Goal: Task Accomplishment & Management: Complete application form

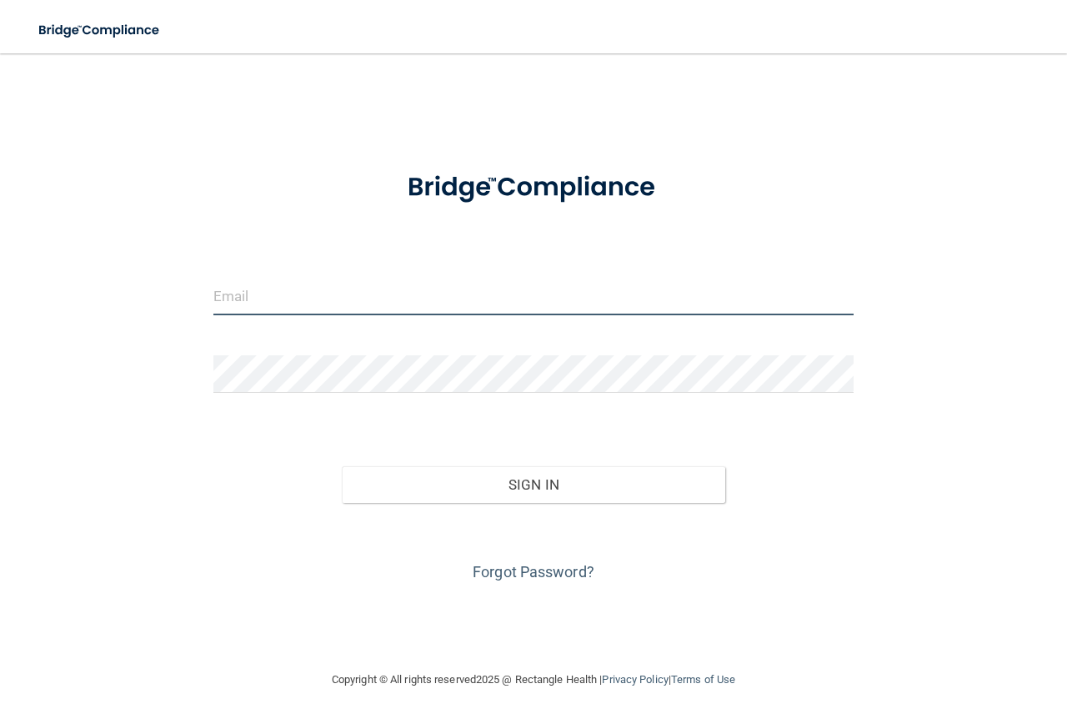
click at [289, 311] on input "email" at bounding box center [533, 297] width 640 height 38
type input "[EMAIL_ADDRESS][DOMAIN_NAME]"
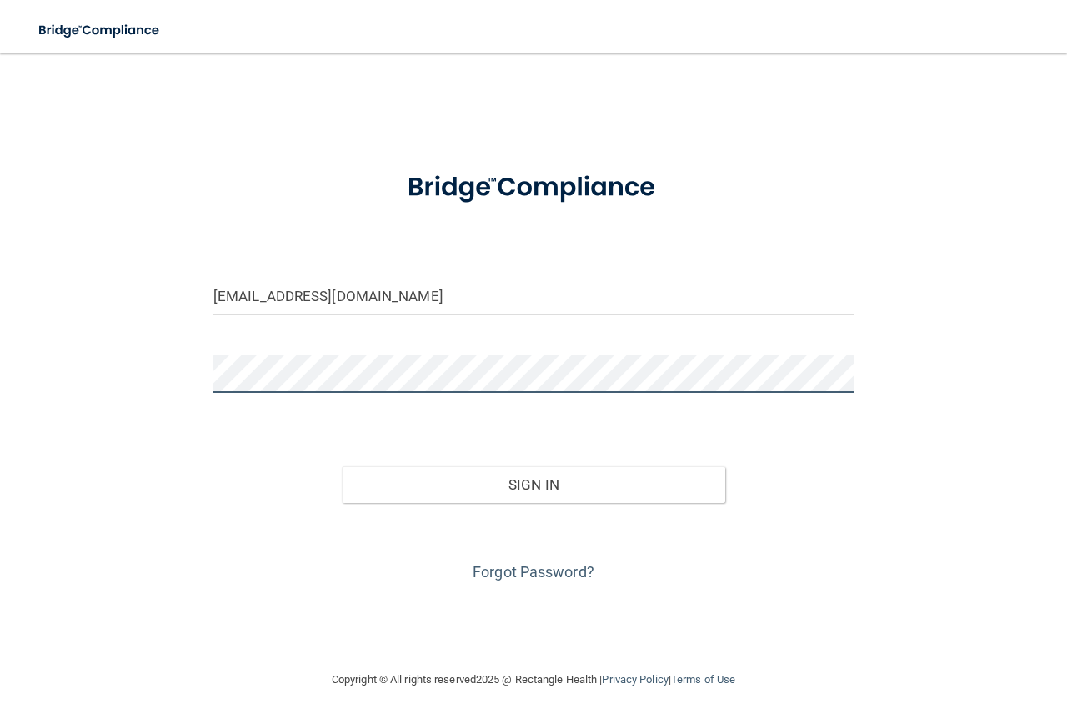
click at [342, 466] on button "Sign In" at bounding box center [534, 484] width 384 height 37
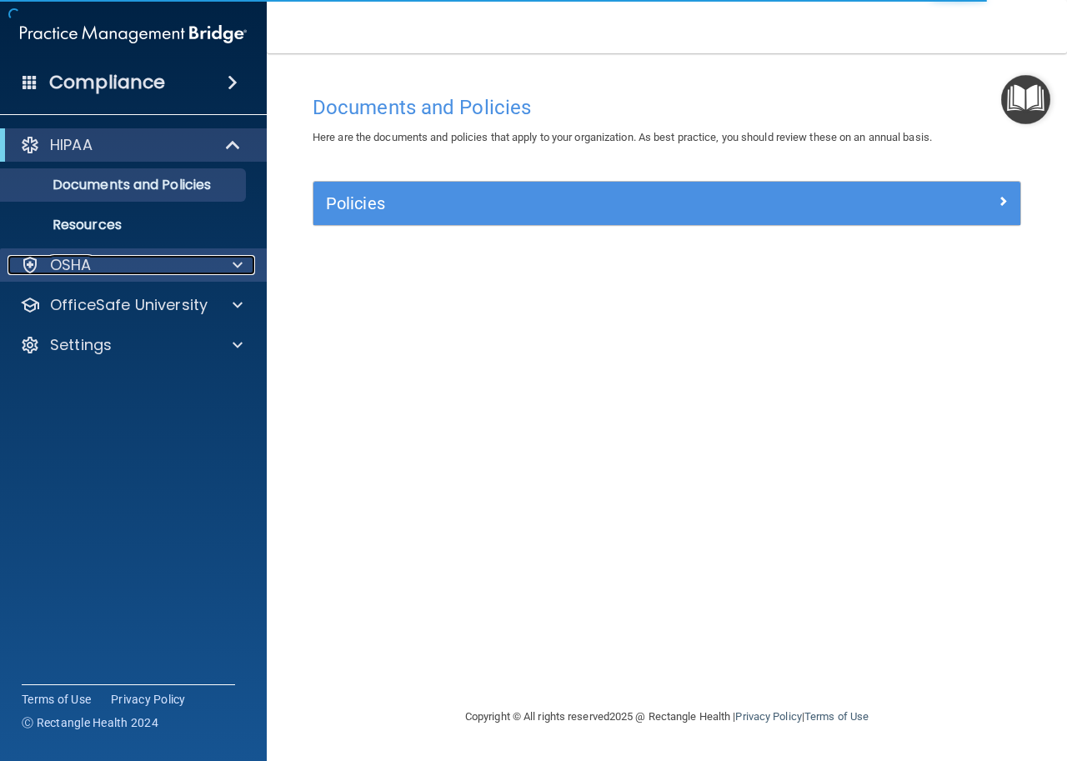
click at [234, 261] on span at bounding box center [238, 265] width 10 height 20
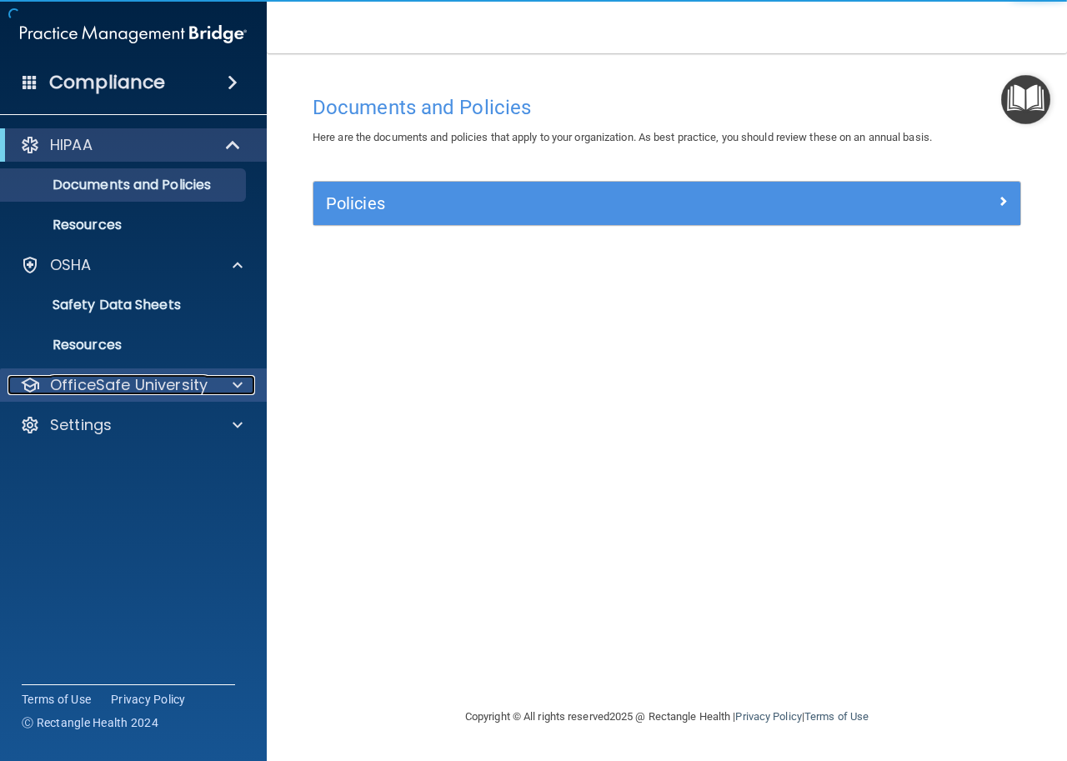
click at [233, 379] on span at bounding box center [238, 385] width 10 height 20
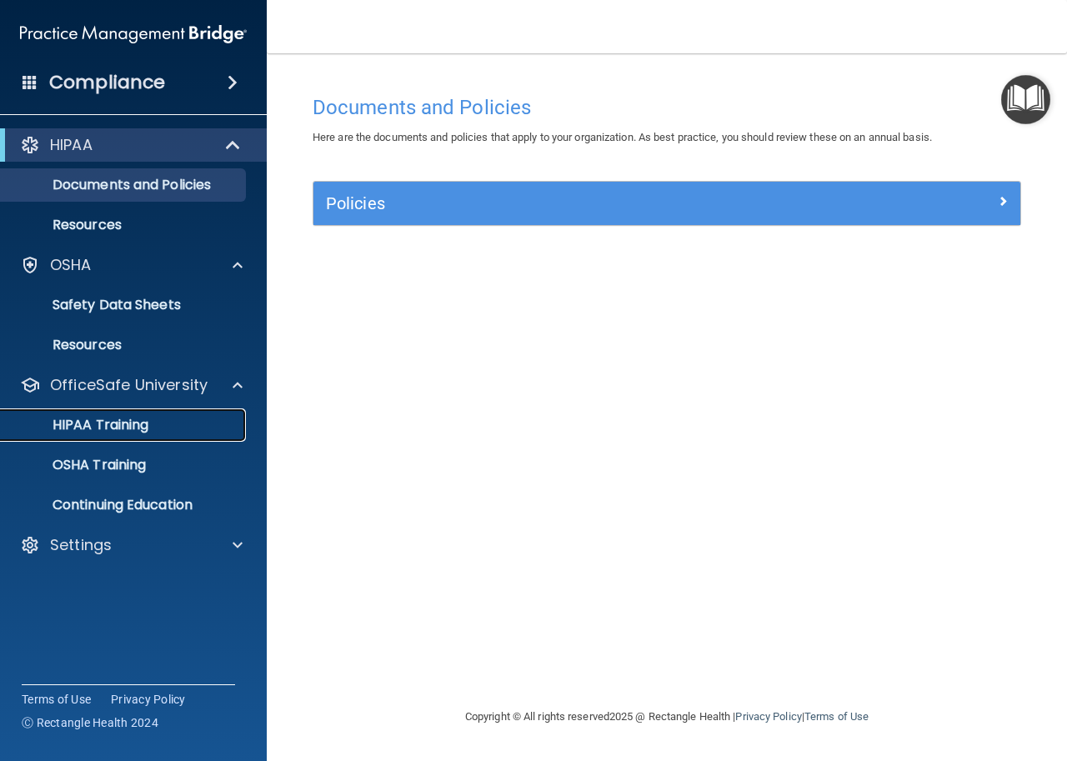
click at [143, 431] on p "HIPAA Training" at bounding box center [80, 425] width 138 height 17
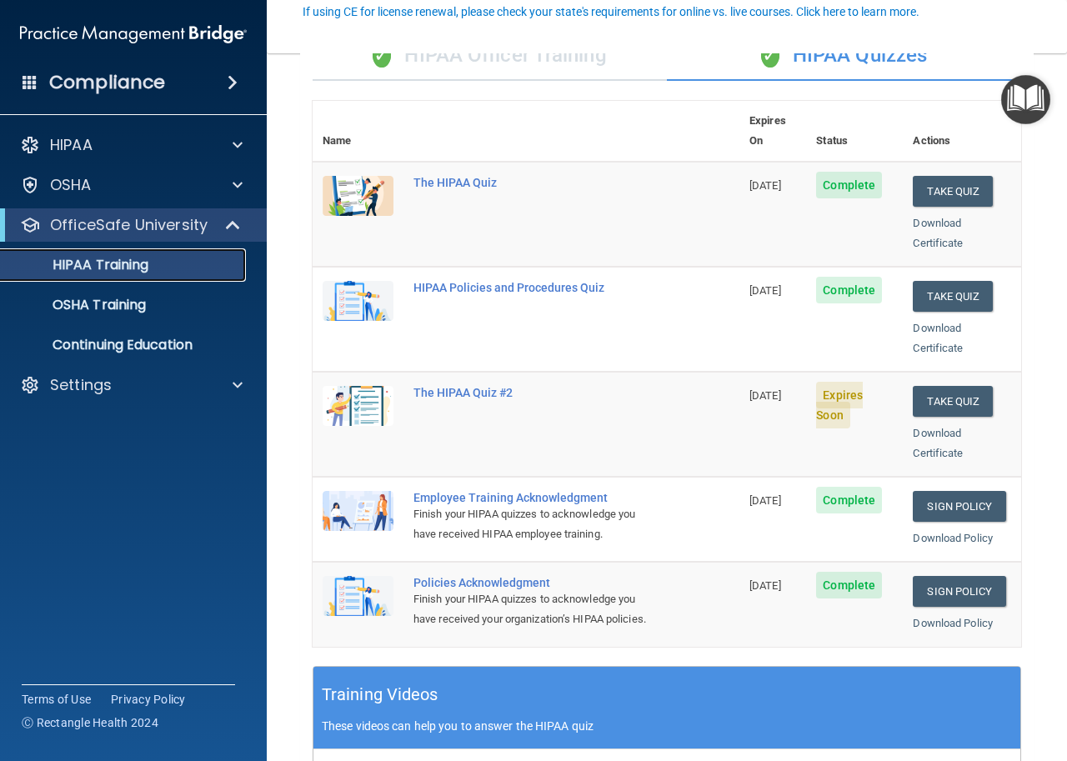
scroll to position [160, 0]
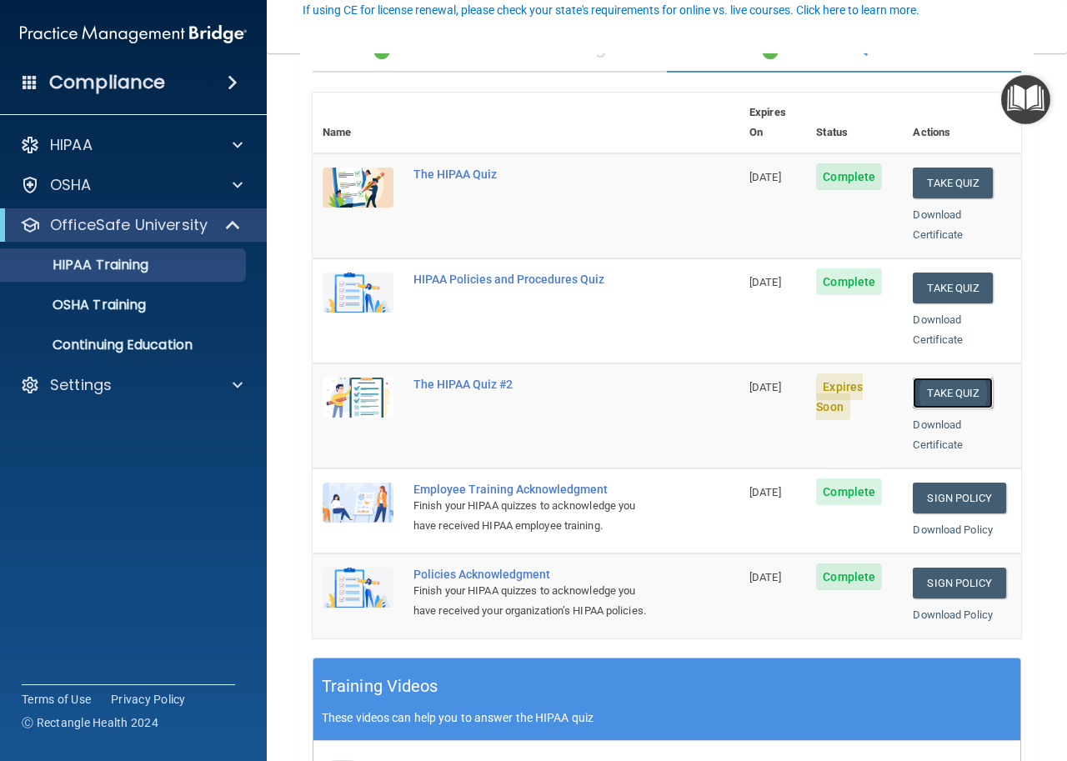
click at [936, 378] on button "Take Quiz" at bounding box center [953, 393] width 80 height 31
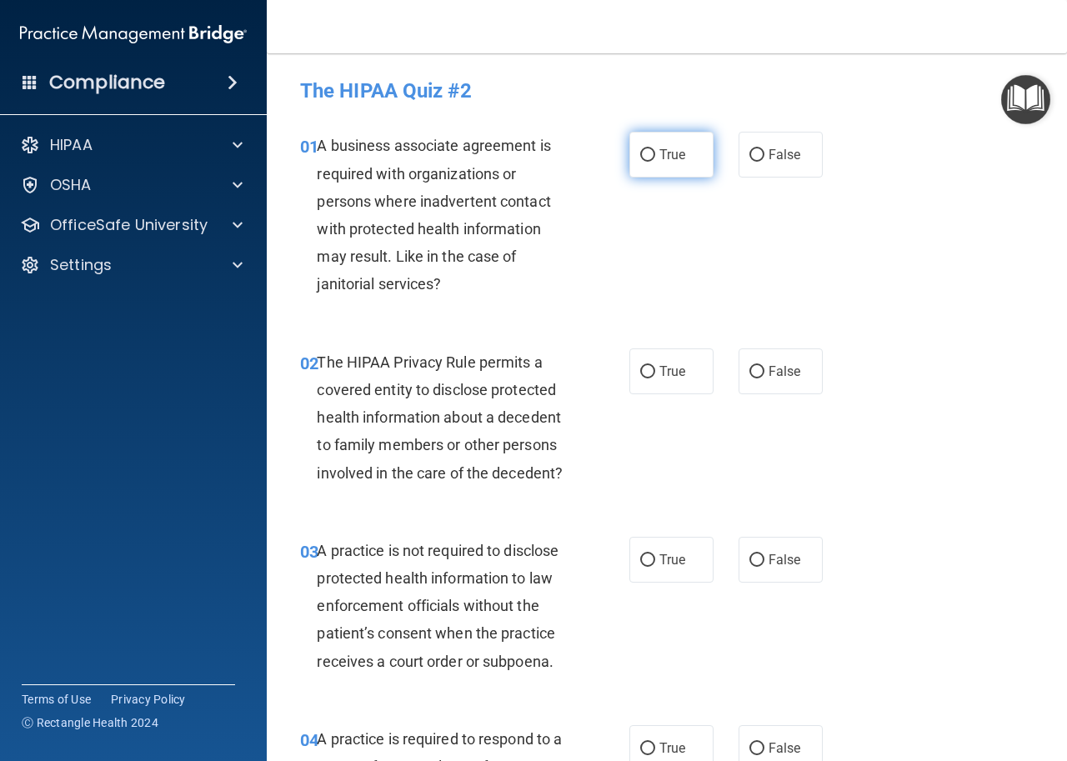
click at [648, 148] on label "True" at bounding box center [672, 155] width 84 height 46
click at [648, 149] on input "True" at bounding box center [647, 155] width 15 height 13
radio input "true"
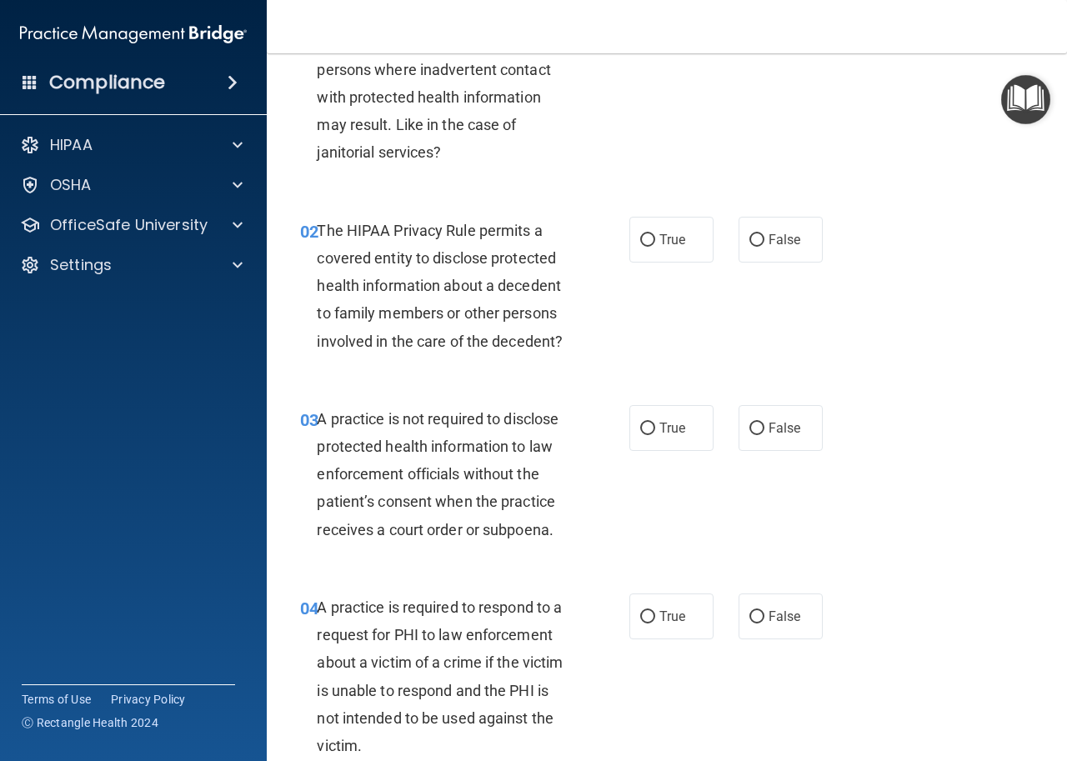
scroll to position [138, 0]
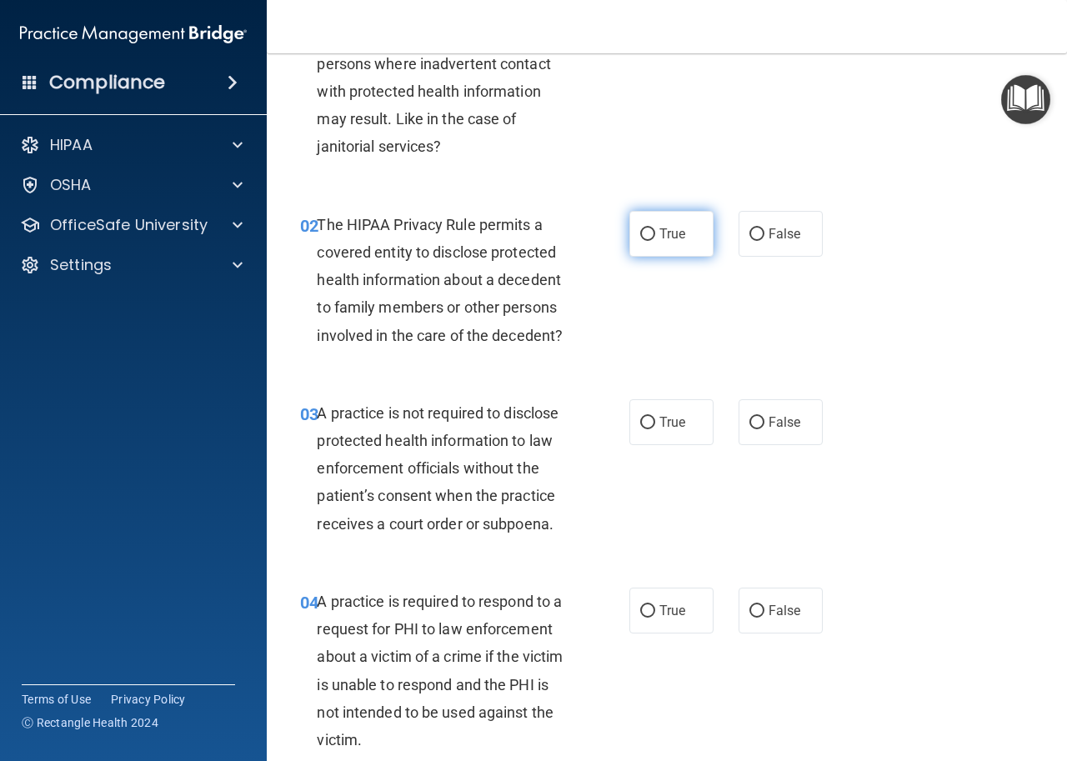
click at [685, 232] on label "True" at bounding box center [672, 234] width 84 height 46
click at [655, 232] on input "True" at bounding box center [647, 234] width 15 height 13
radio input "true"
click at [778, 411] on label "False" at bounding box center [781, 422] width 84 height 46
click at [765, 417] on input "False" at bounding box center [757, 423] width 15 height 13
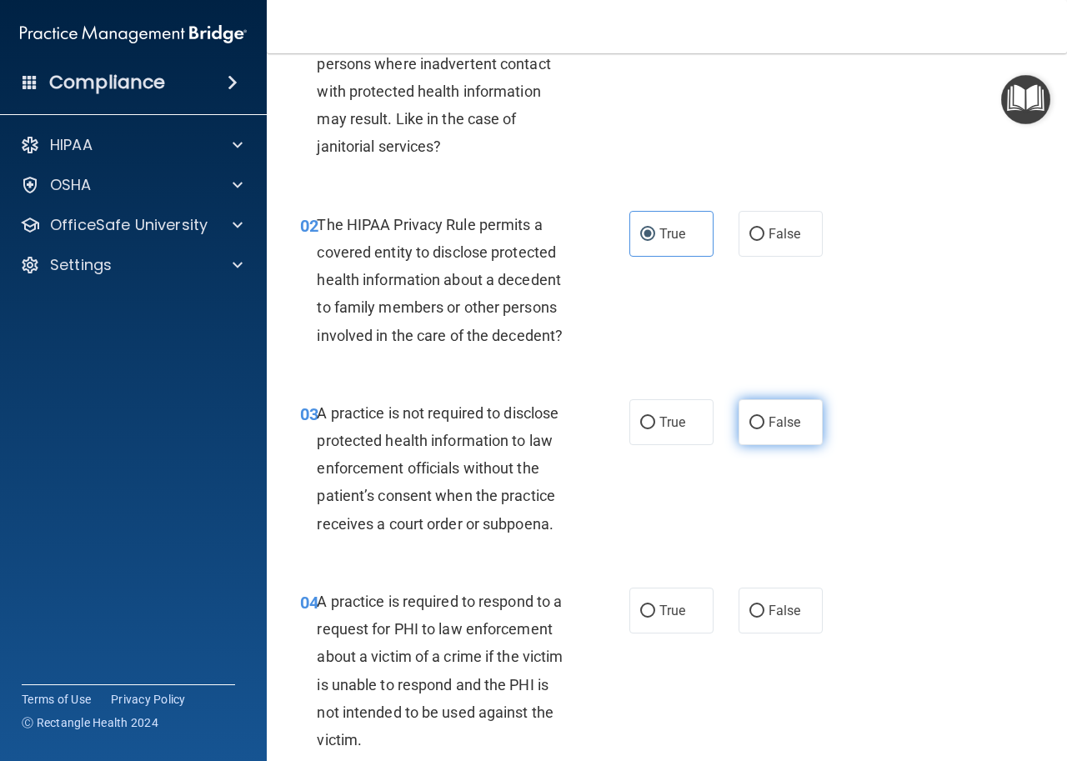
radio input "true"
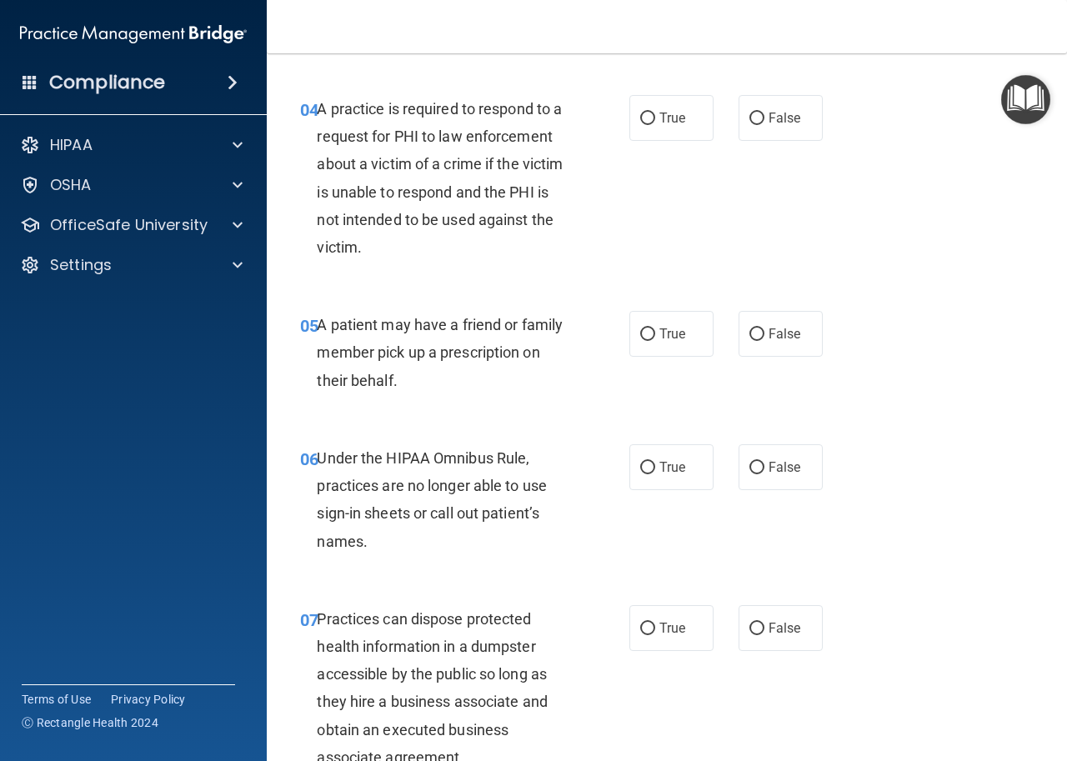
scroll to position [0, 0]
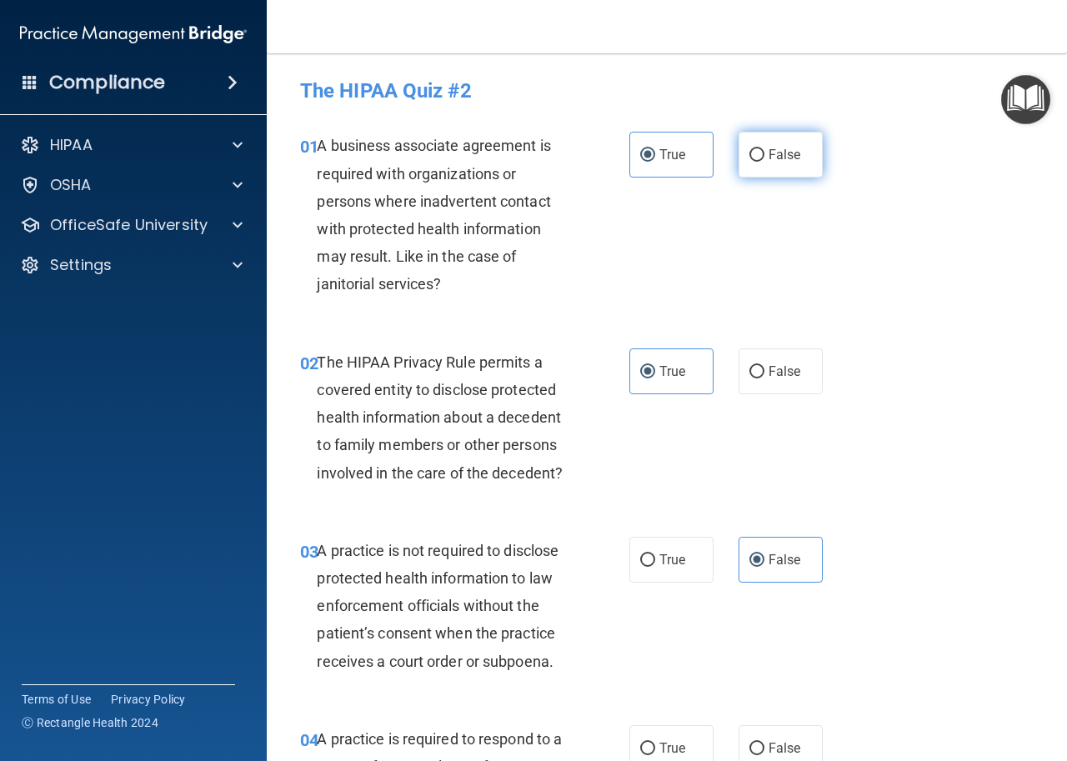
click at [791, 153] on span "False" at bounding box center [785, 155] width 33 height 16
click at [765, 153] on input "False" at bounding box center [757, 155] width 15 height 13
radio input "true"
radio input "false"
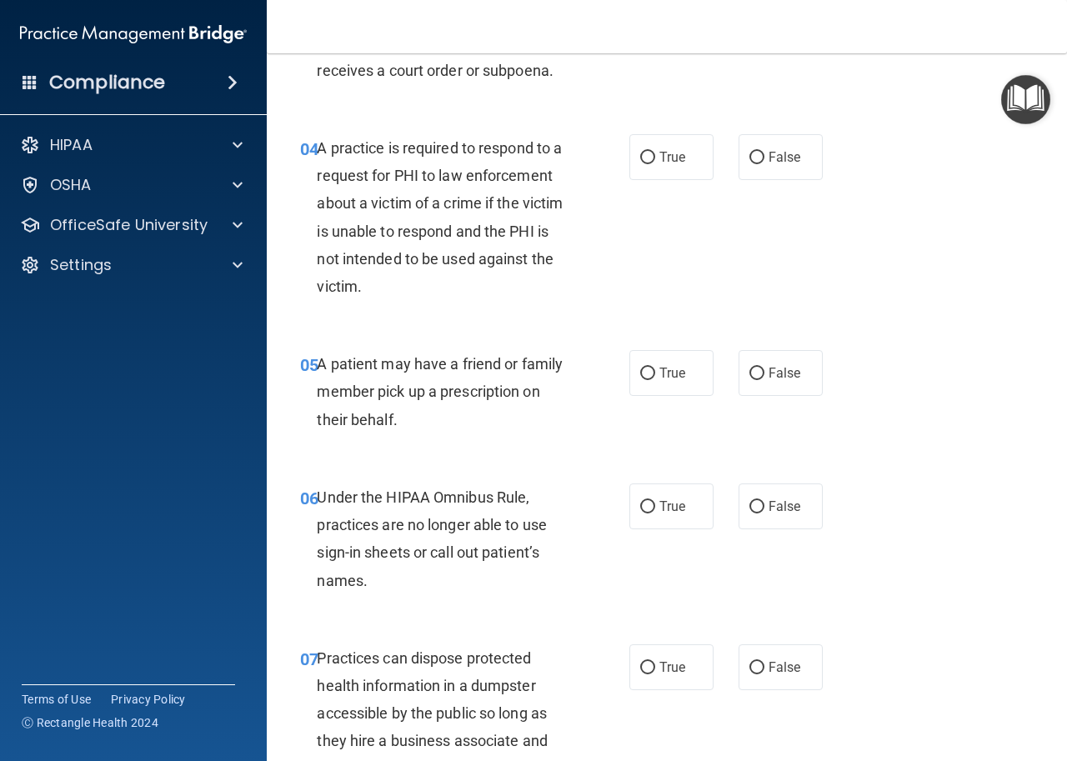
scroll to position [631, 0]
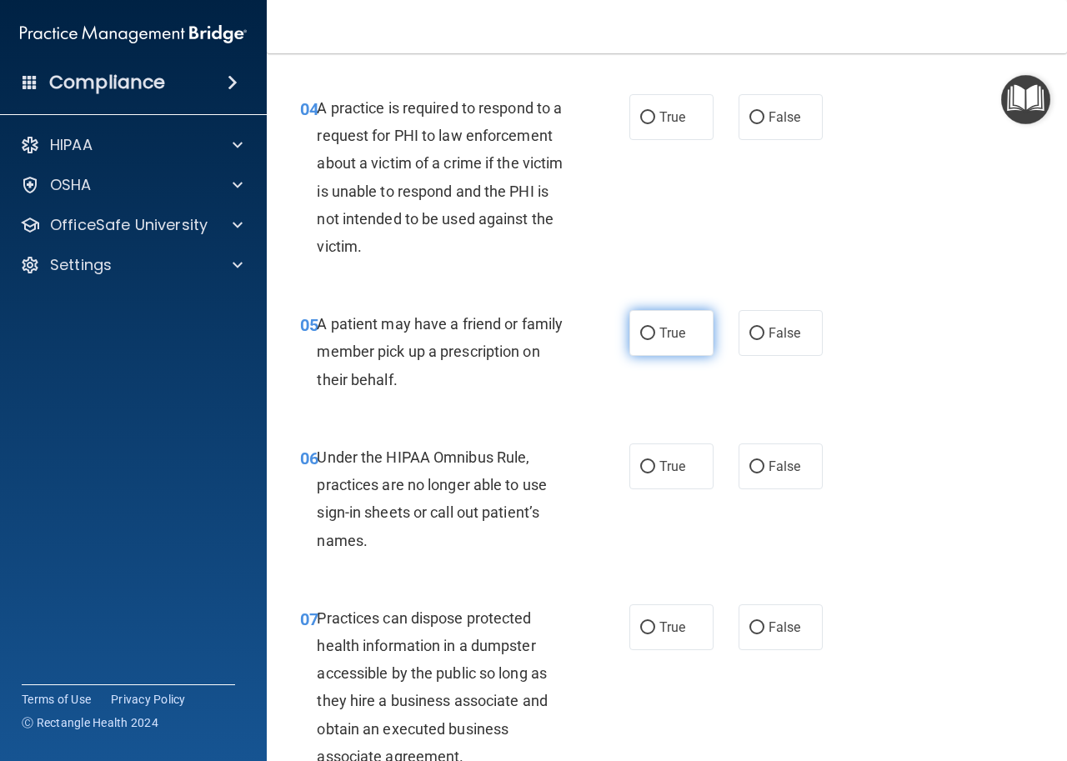
click at [633, 329] on label "True" at bounding box center [672, 333] width 84 height 46
click at [646, 343] on label "True" at bounding box center [672, 333] width 84 height 46
click at [646, 340] on input "True" at bounding box center [647, 334] width 15 height 13
radio input "true"
click at [666, 127] on label "True" at bounding box center [672, 117] width 84 height 46
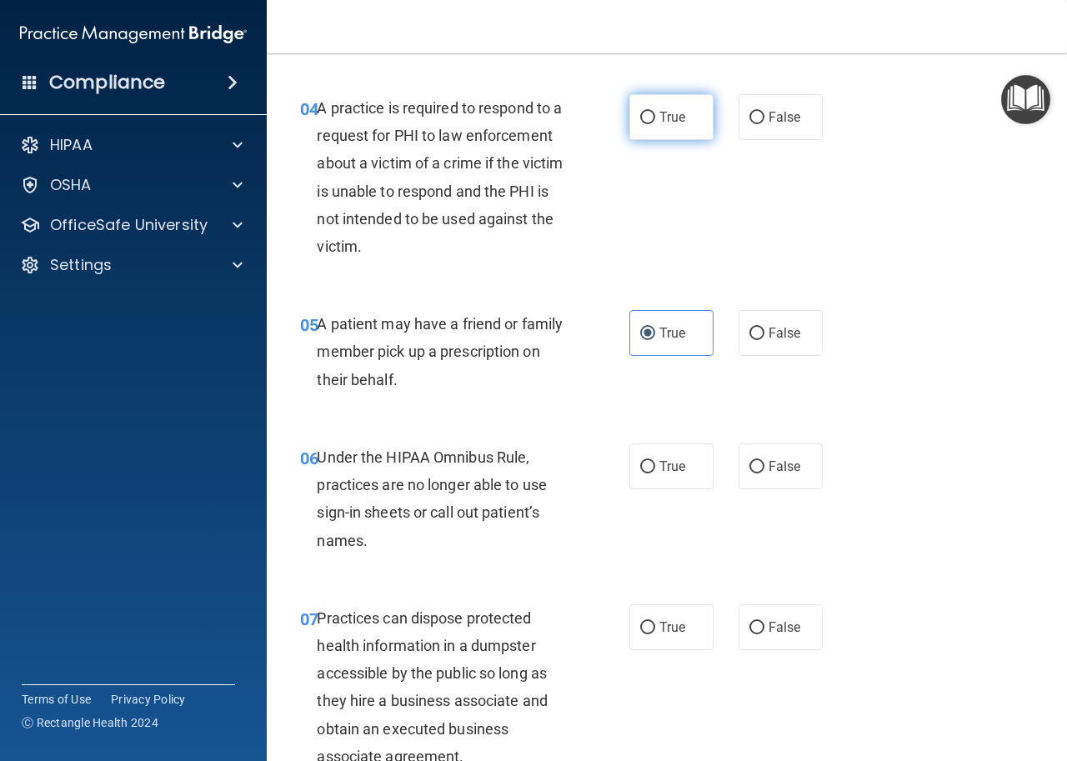
click at [655, 124] on input "True" at bounding box center [647, 118] width 15 height 13
radio input "true"
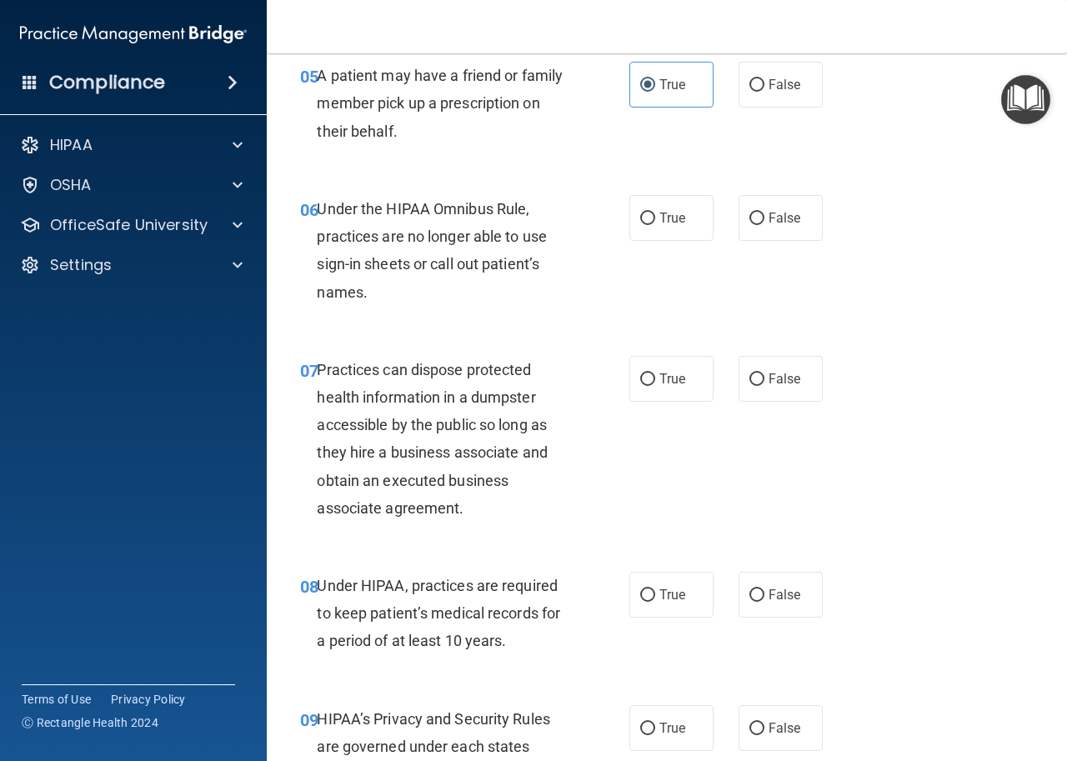
scroll to position [946, 0]
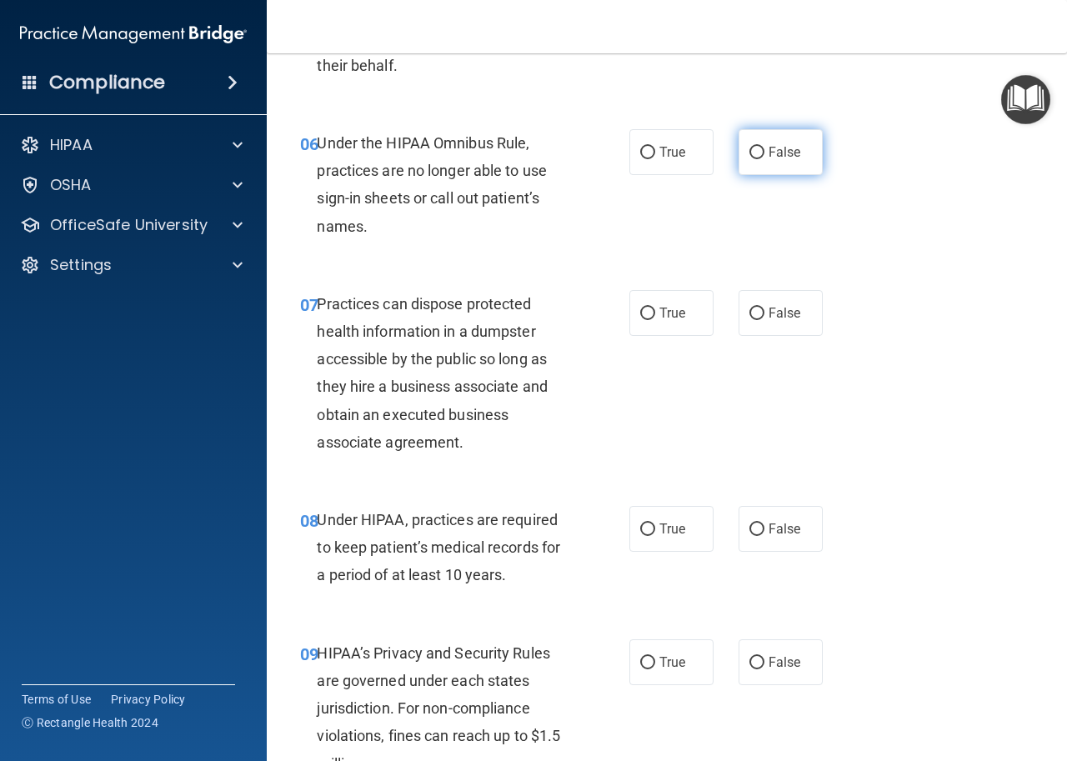
click at [769, 145] on span "False" at bounding box center [785, 152] width 33 height 16
click at [765, 147] on input "False" at bounding box center [757, 153] width 15 height 13
radio input "true"
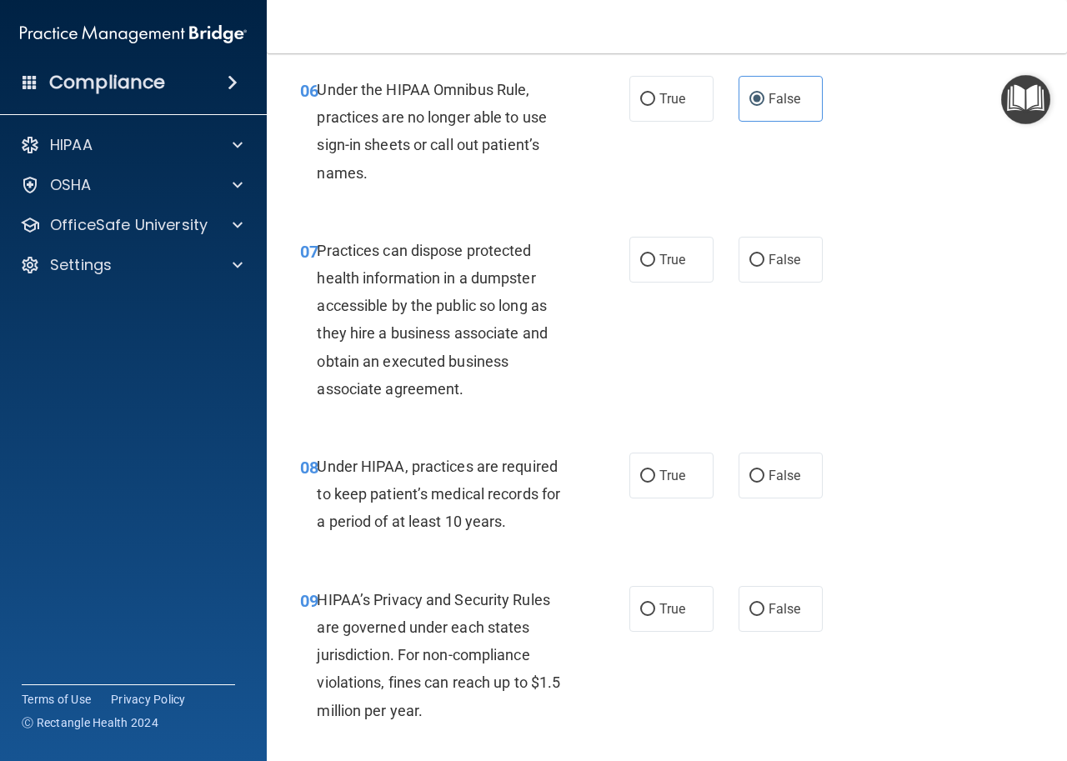
scroll to position [1024, 0]
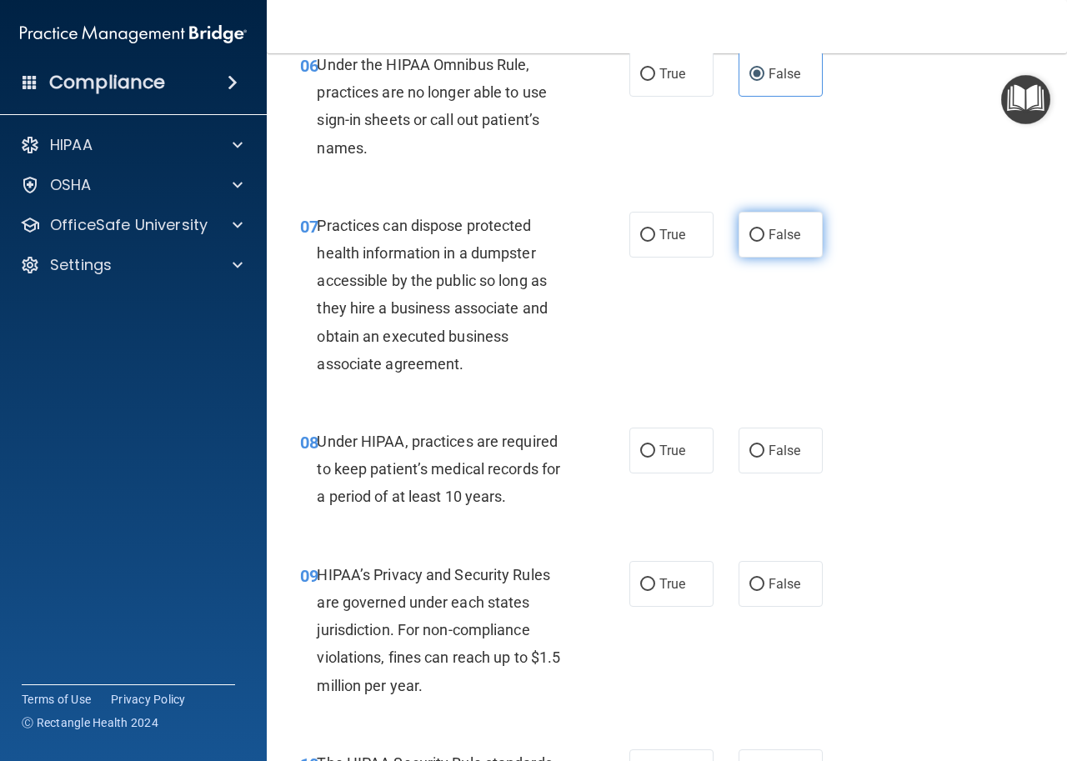
click at [750, 238] on input "False" at bounding box center [757, 235] width 15 height 13
radio input "true"
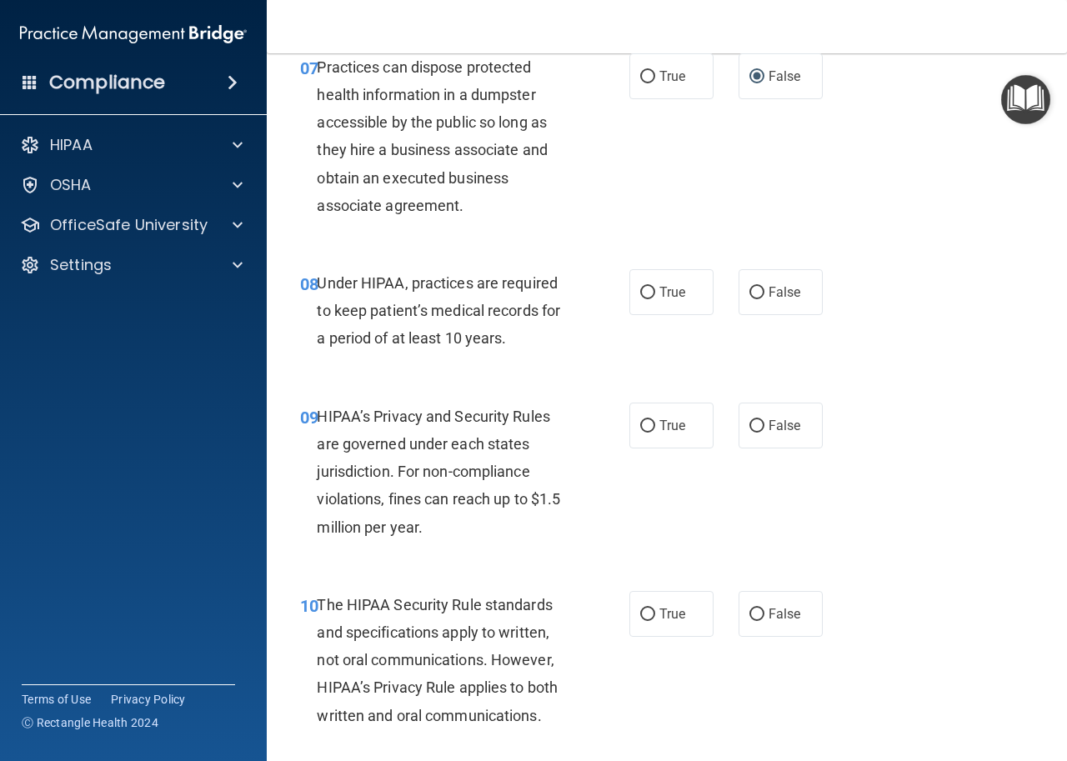
scroll to position [1196, 0]
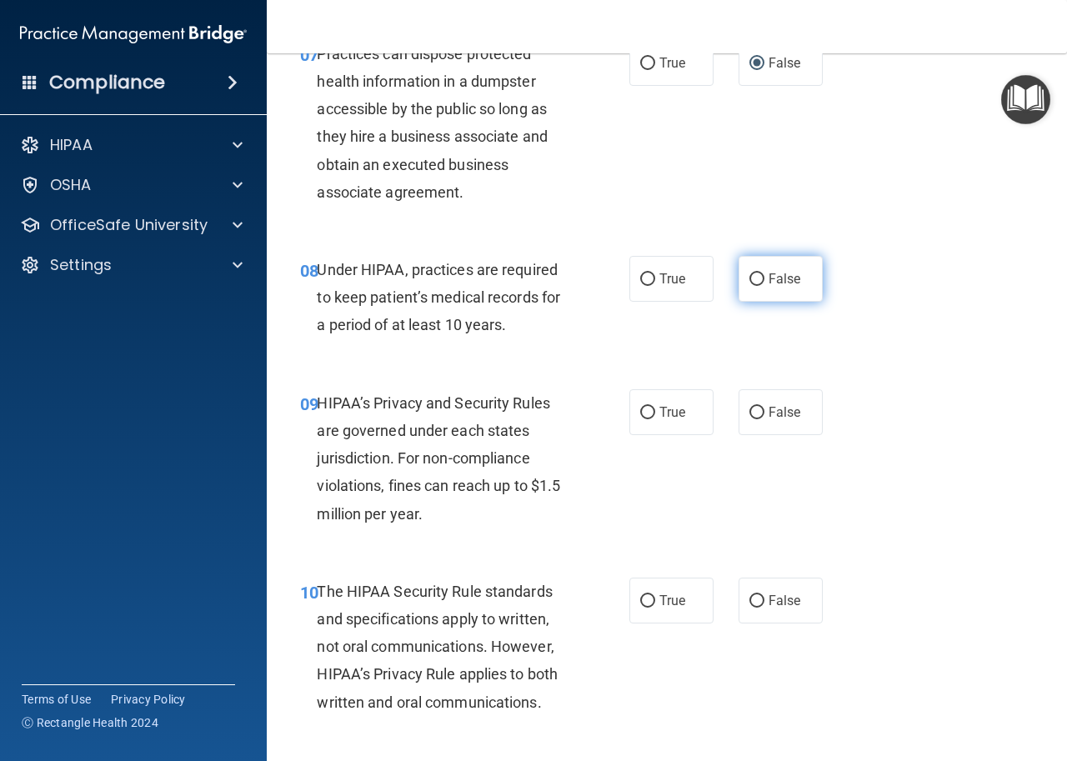
click at [789, 279] on span "False" at bounding box center [785, 279] width 33 height 16
click at [765, 279] on input "False" at bounding box center [757, 280] width 15 height 13
radio input "true"
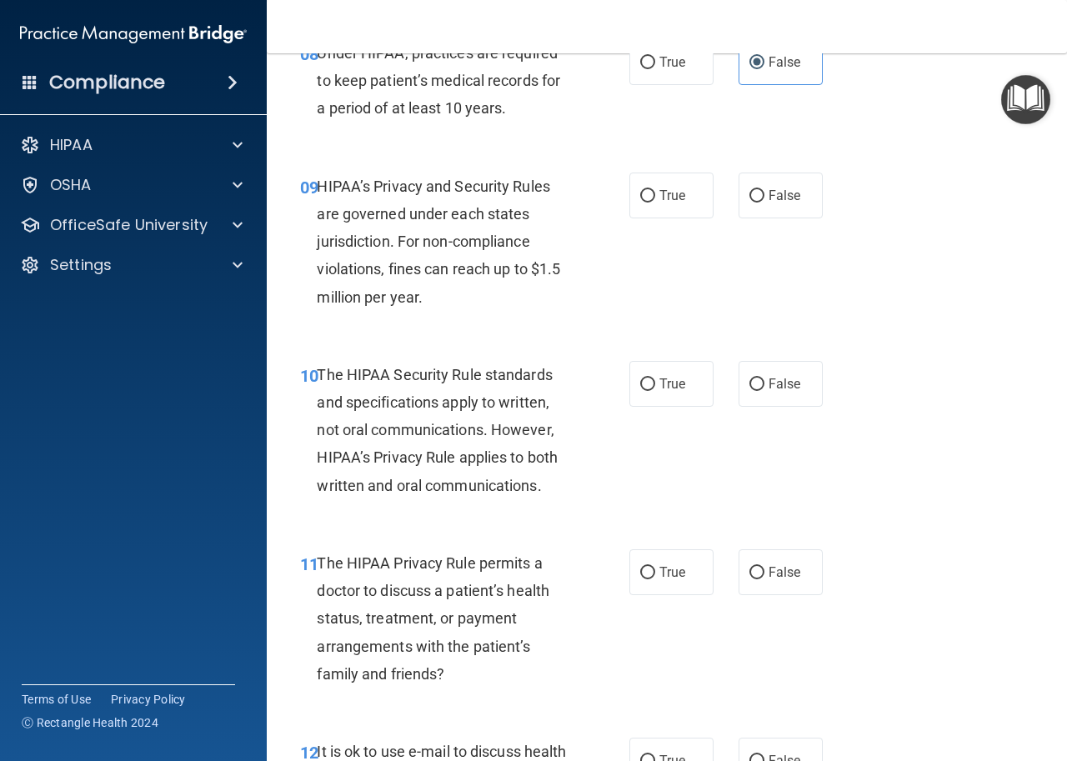
scroll to position [1438, 0]
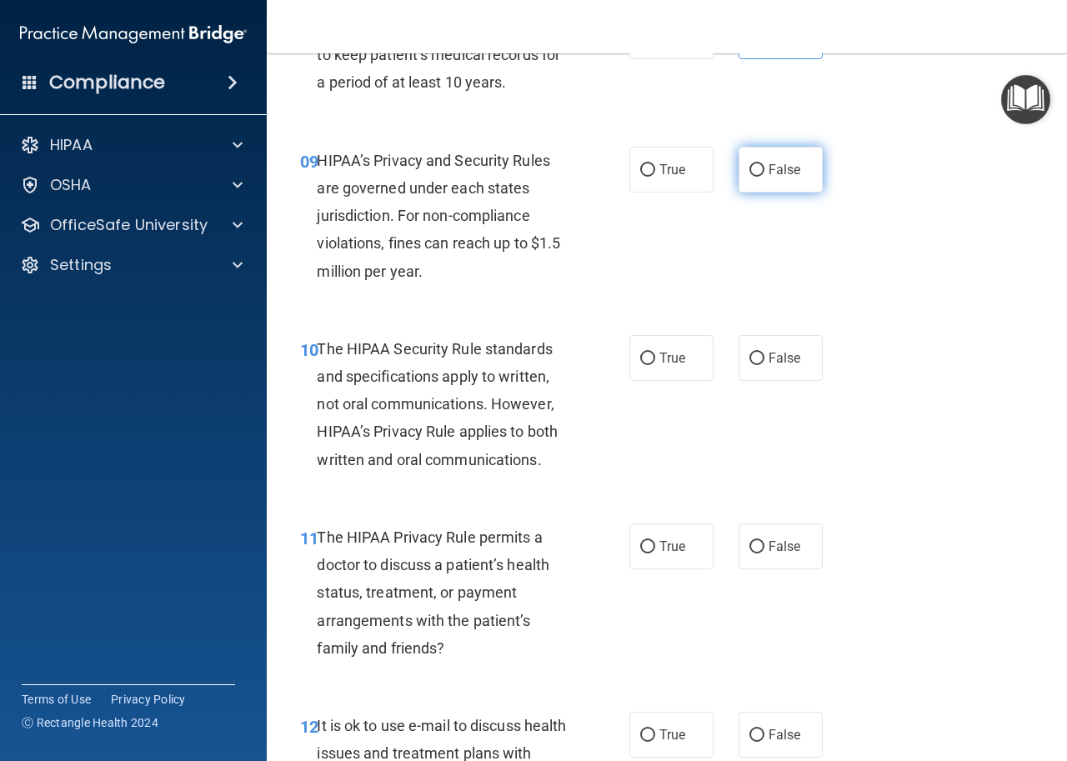
click at [769, 173] on span "False" at bounding box center [785, 170] width 33 height 16
click at [765, 173] on input "False" at bounding box center [757, 170] width 15 height 13
radio input "true"
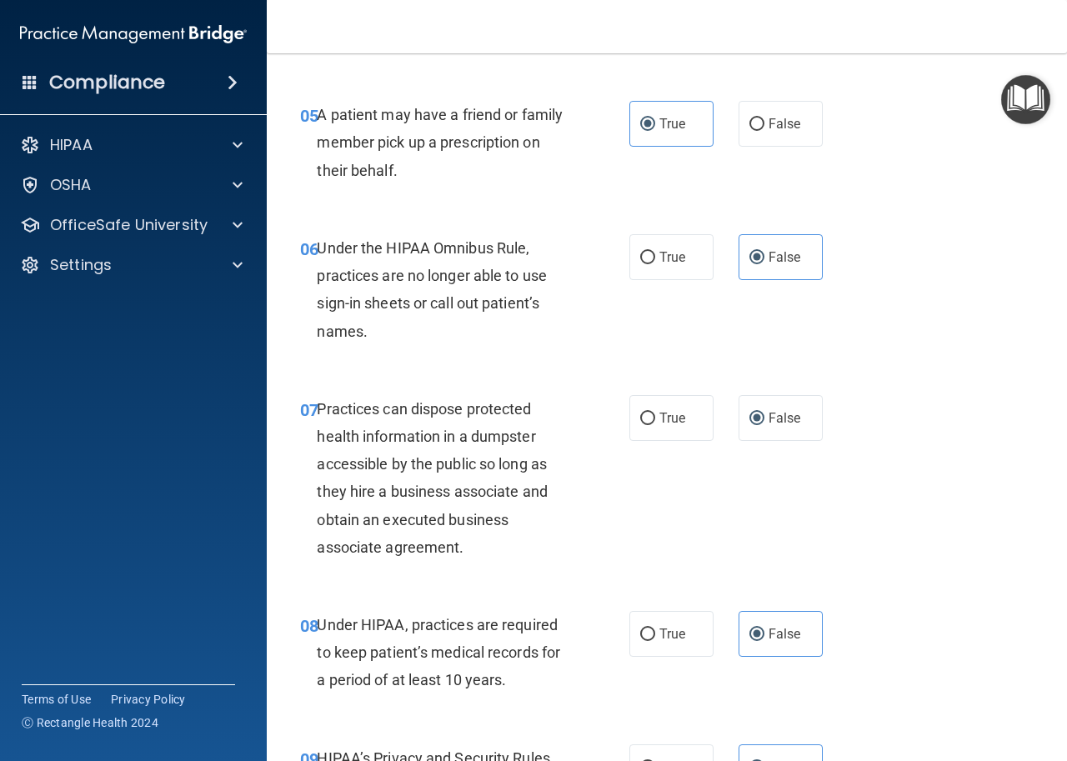
scroll to position [742, 0]
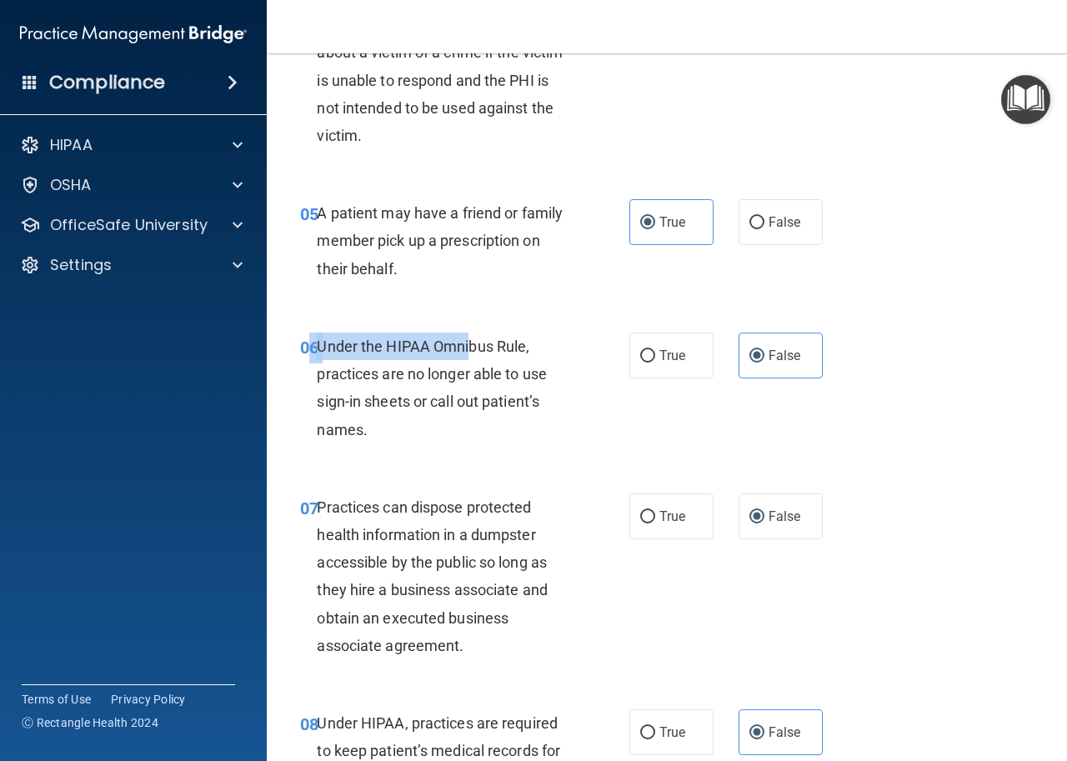
drag, startPoint x: 325, startPoint y: 347, endPoint x: 469, endPoint y: 360, distance: 144.1
click at [469, 360] on div "06 Under the HIPAA Omnibus Rule, practices are no longer able to use sign-in sh…" at bounding box center [464, 392] width 379 height 119
click at [485, 379] on span "Under the HIPAA Omnibus Rule, practices are no longer able to use sign-in sheet…" at bounding box center [432, 388] width 230 height 101
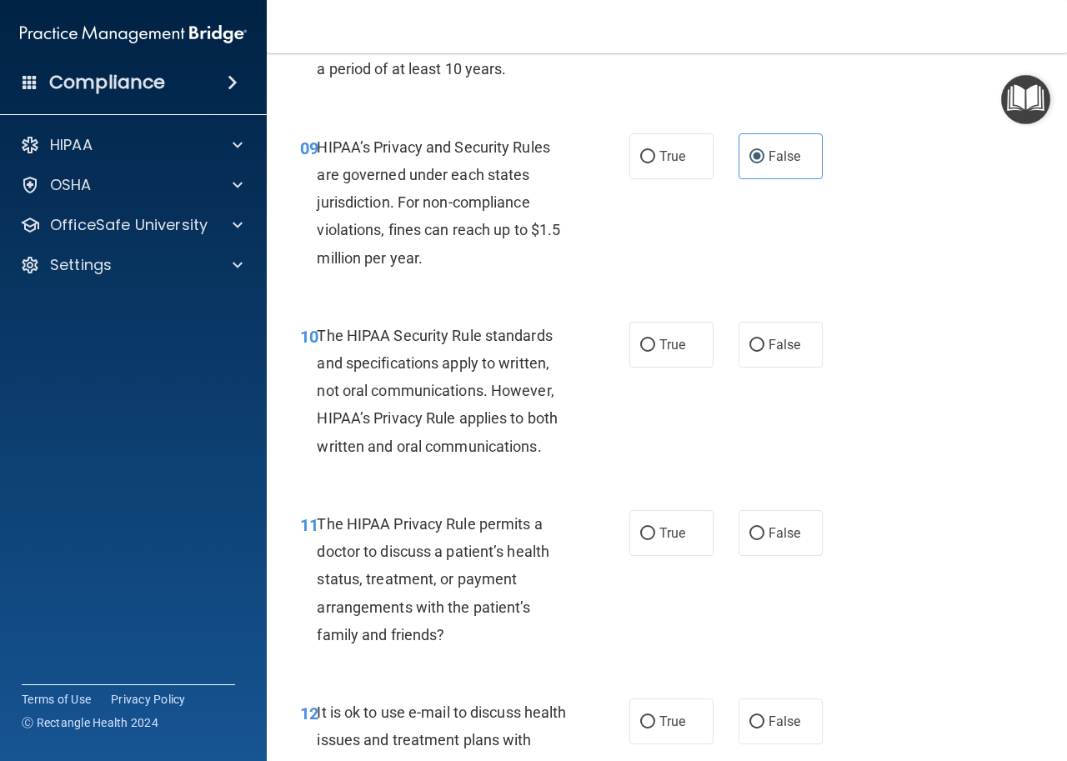
scroll to position [1458, 0]
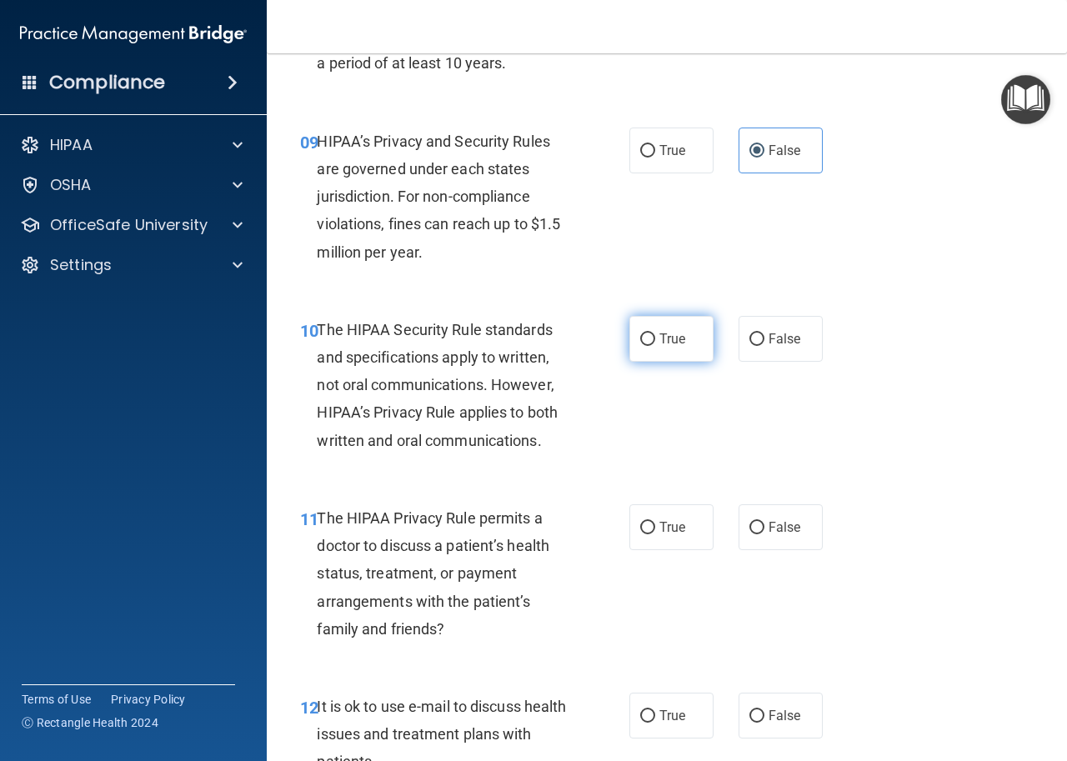
click at [691, 337] on label "True" at bounding box center [672, 339] width 84 height 46
click at [655, 337] on input "True" at bounding box center [647, 340] width 15 height 13
radio input "true"
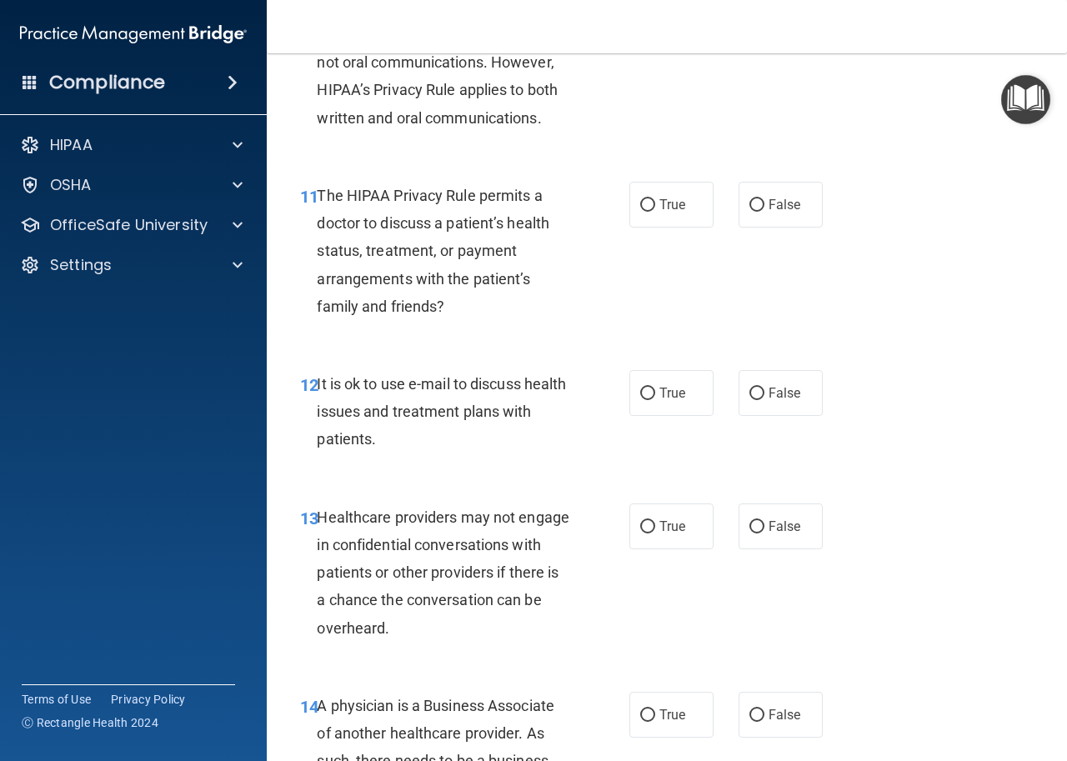
scroll to position [1806, 0]
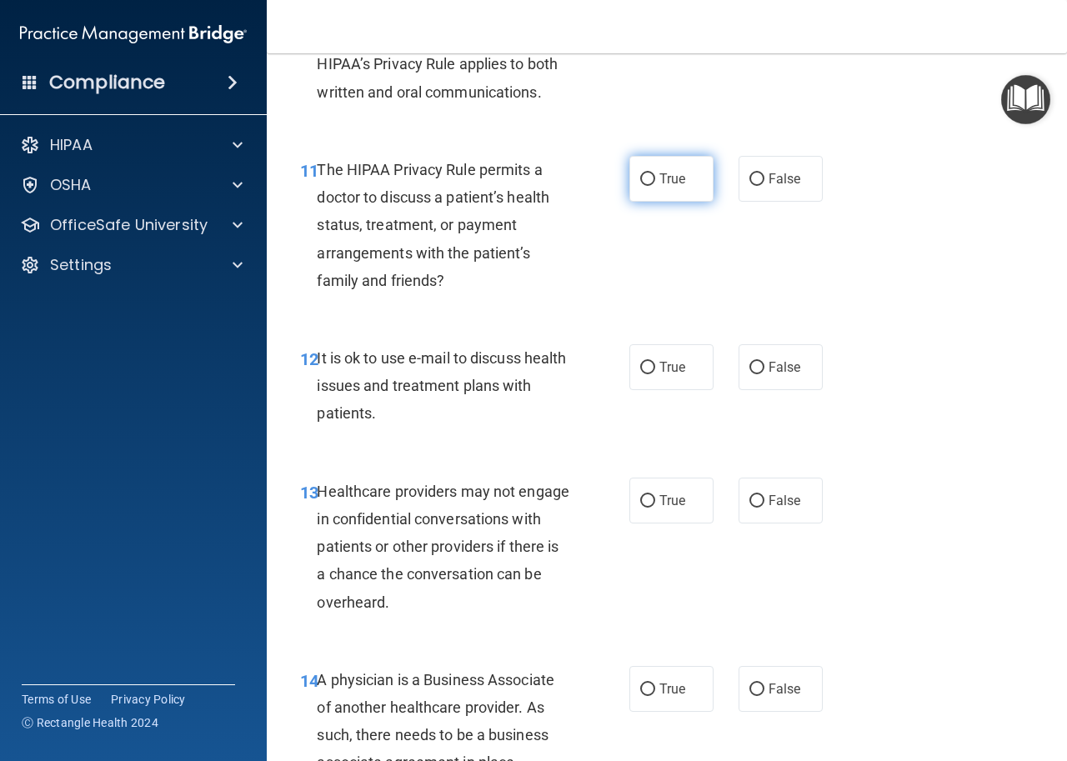
click at [699, 188] on label "True" at bounding box center [672, 179] width 84 height 46
click at [655, 186] on input "True" at bounding box center [647, 179] width 15 height 13
radio input "true"
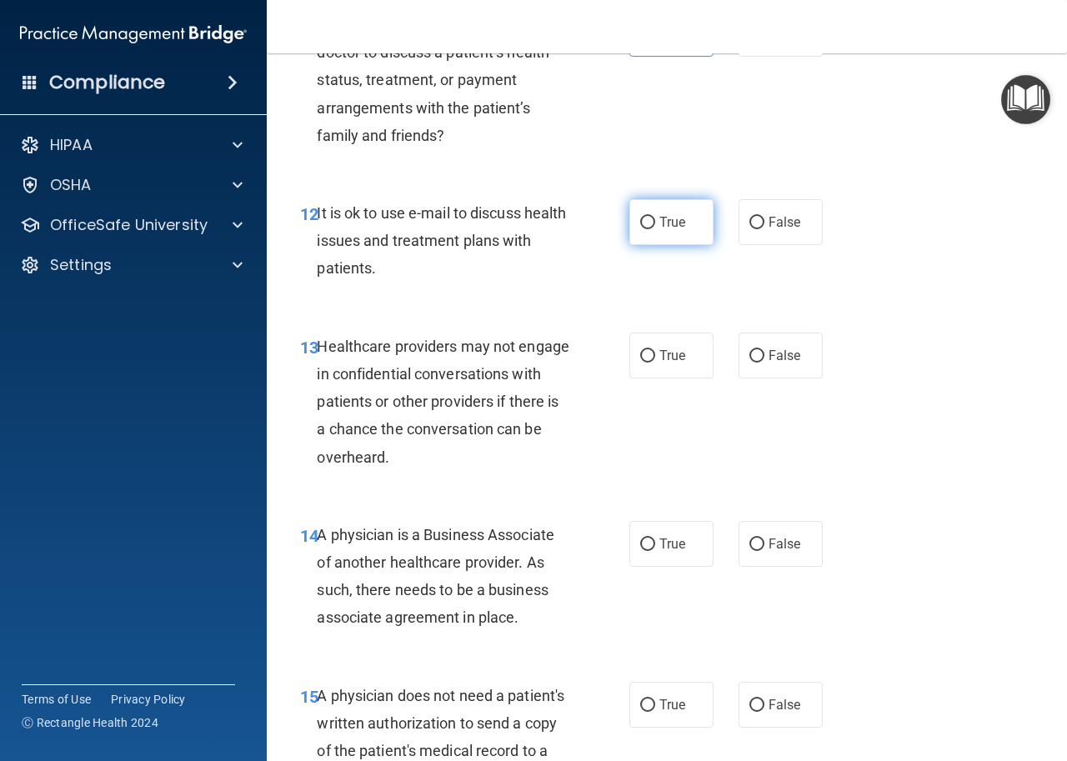
click at [651, 213] on label "True" at bounding box center [672, 222] width 84 height 46
click at [651, 217] on input "True" at bounding box center [647, 223] width 15 height 13
radio input "true"
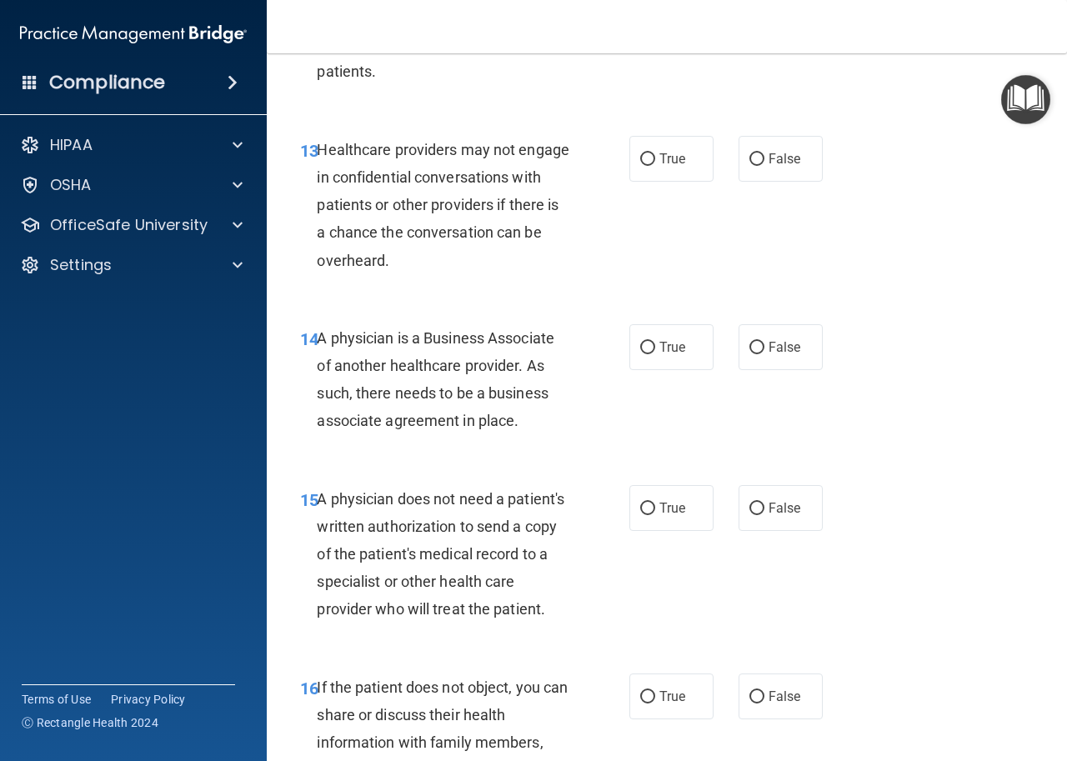
scroll to position [2161, 0]
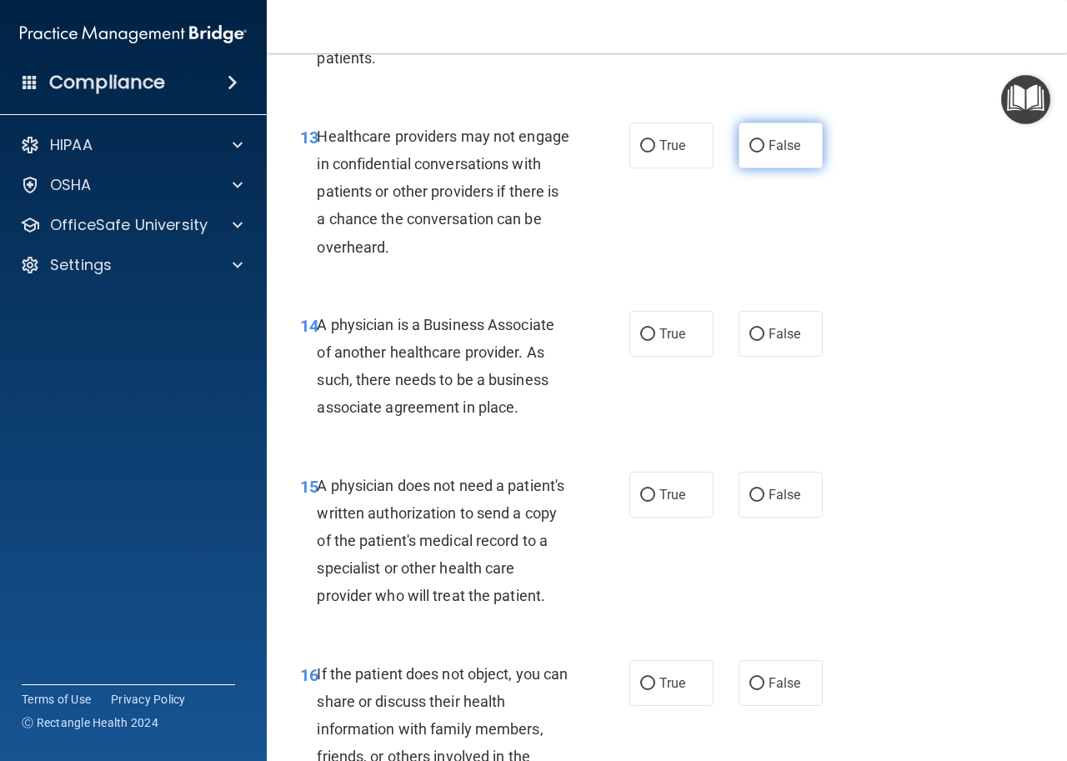
click at [760, 139] on label "False" at bounding box center [781, 146] width 84 height 46
click at [760, 140] on input "False" at bounding box center [757, 146] width 15 height 13
radio input "true"
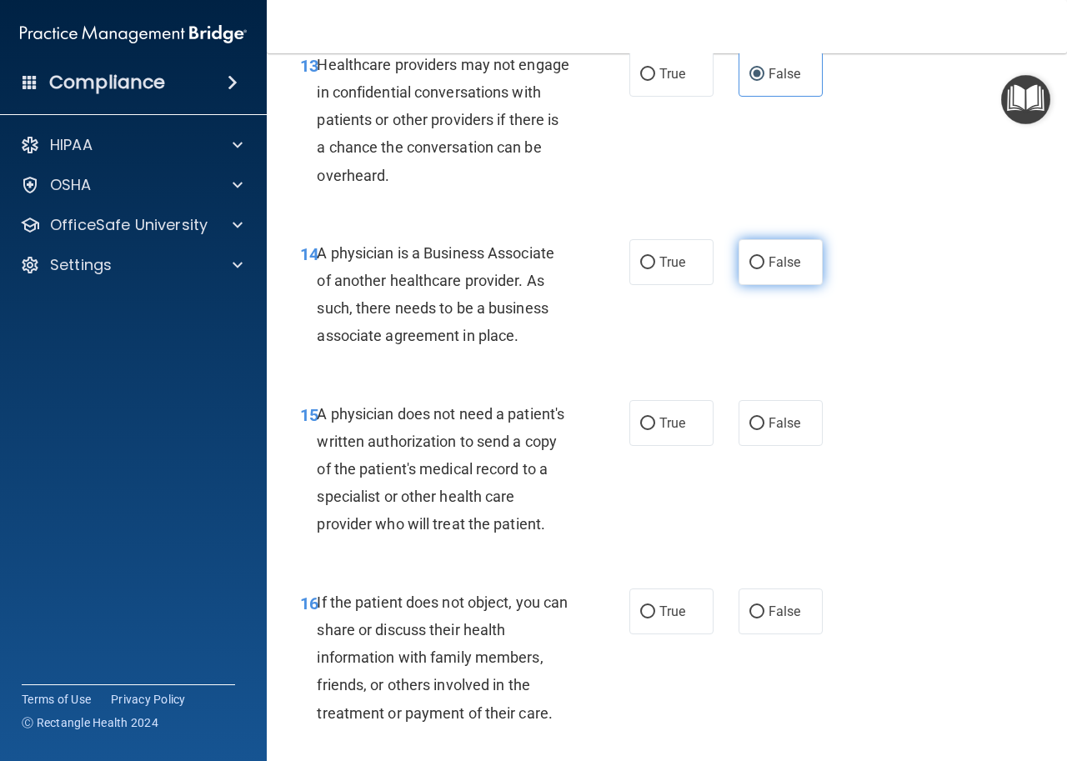
click at [758, 274] on label "False" at bounding box center [781, 262] width 84 height 46
click at [758, 269] on input "False" at bounding box center [757, 263] width 15 height 13
radio input "true"
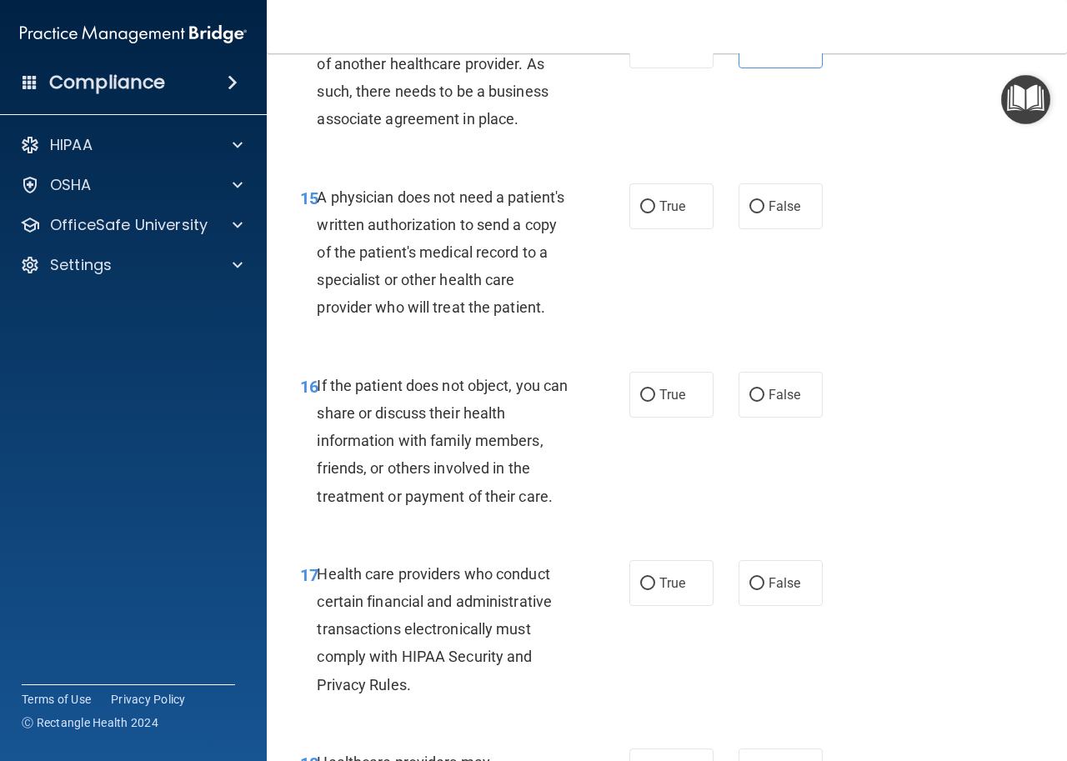
scroll to position [2476, 0]
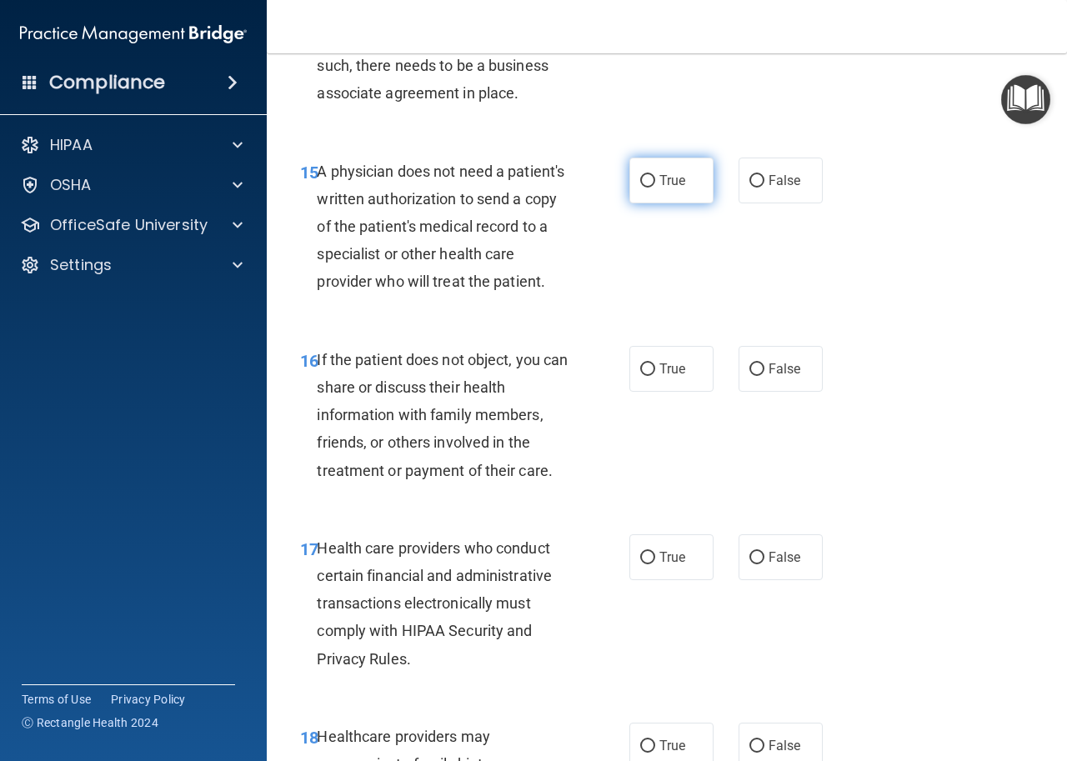
click at [644, 184] on input "True" at bounding box center [647, 181] width 15 height 13
radio input "true"
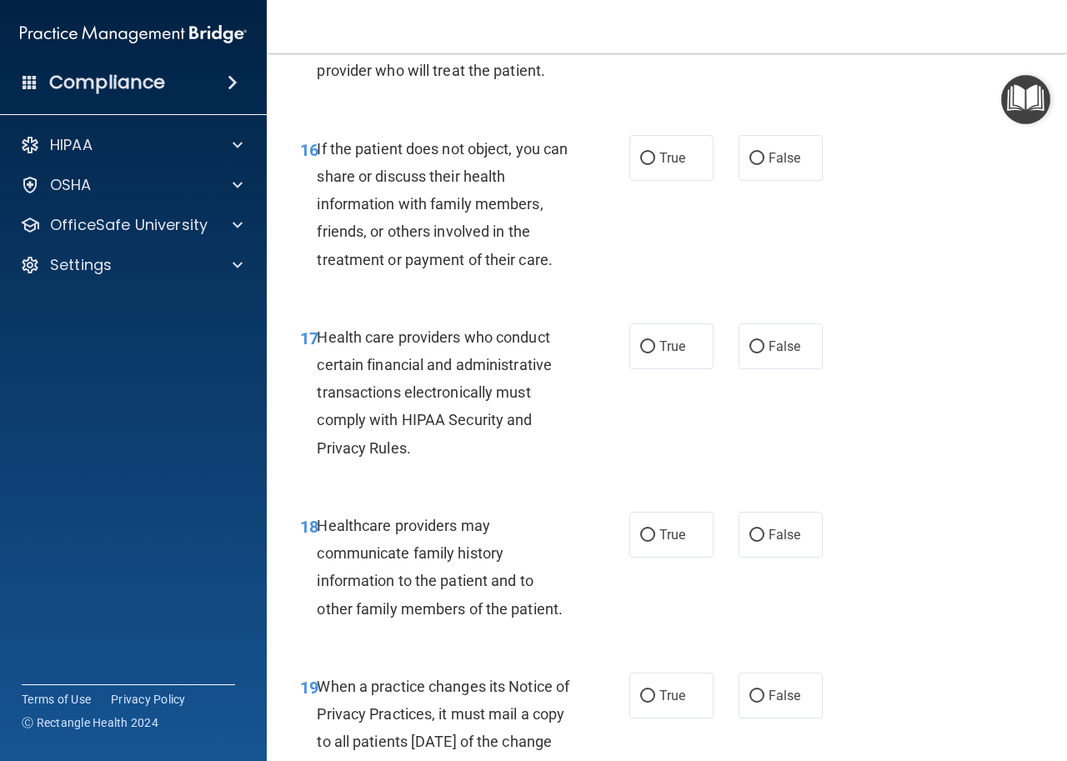
scroll to position [2700, 0]
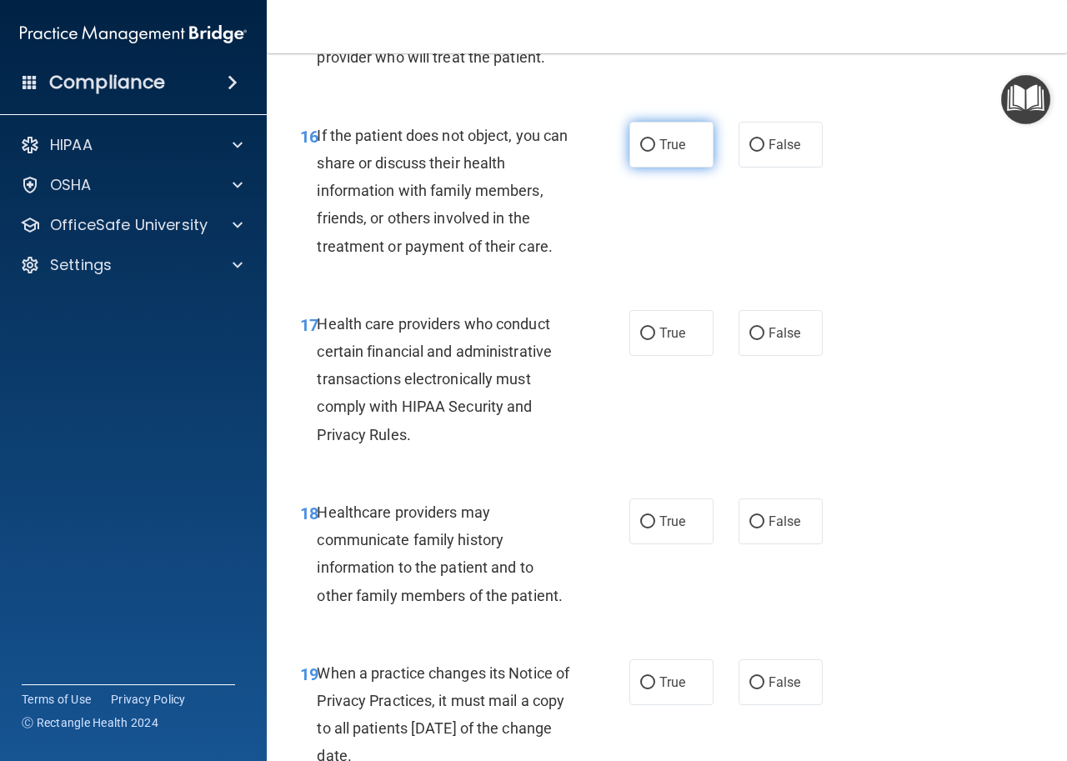
click at [630, 143] on label "True" at bounding box center [672, 145] width 84 height 46
click at [640, 143] on input "True" at bounding box center [647, 145] width 15 height 13
radio input "true"
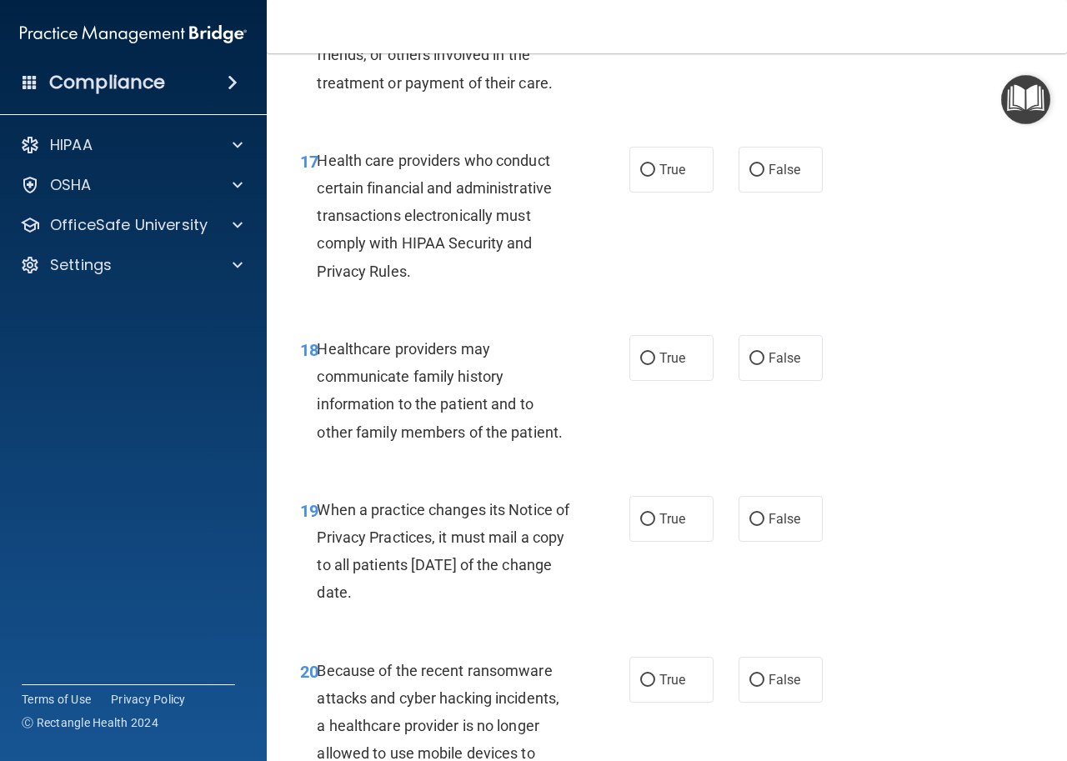
scroll to position [2890, 0]
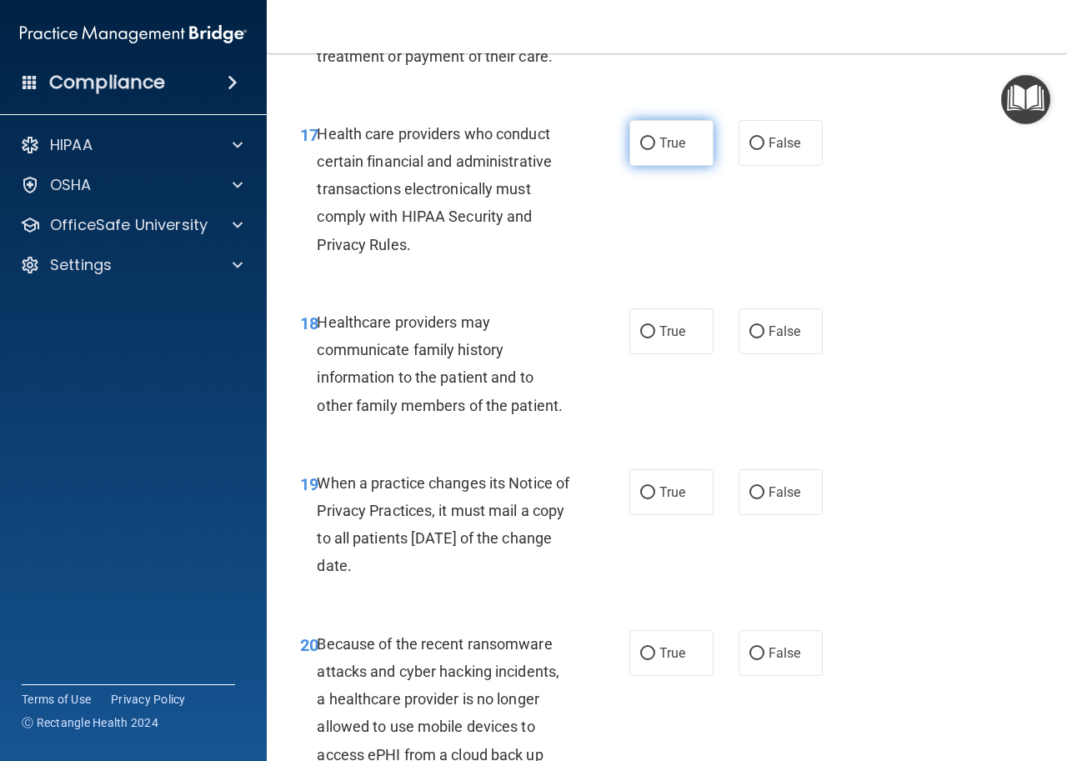
click at [660, 141] on span "True" at bounding box center [673, 143] width 26 height 16
click at [655, 141] on input "True" at bounding box center [647, 144] width 15 height 13
radio input "true"
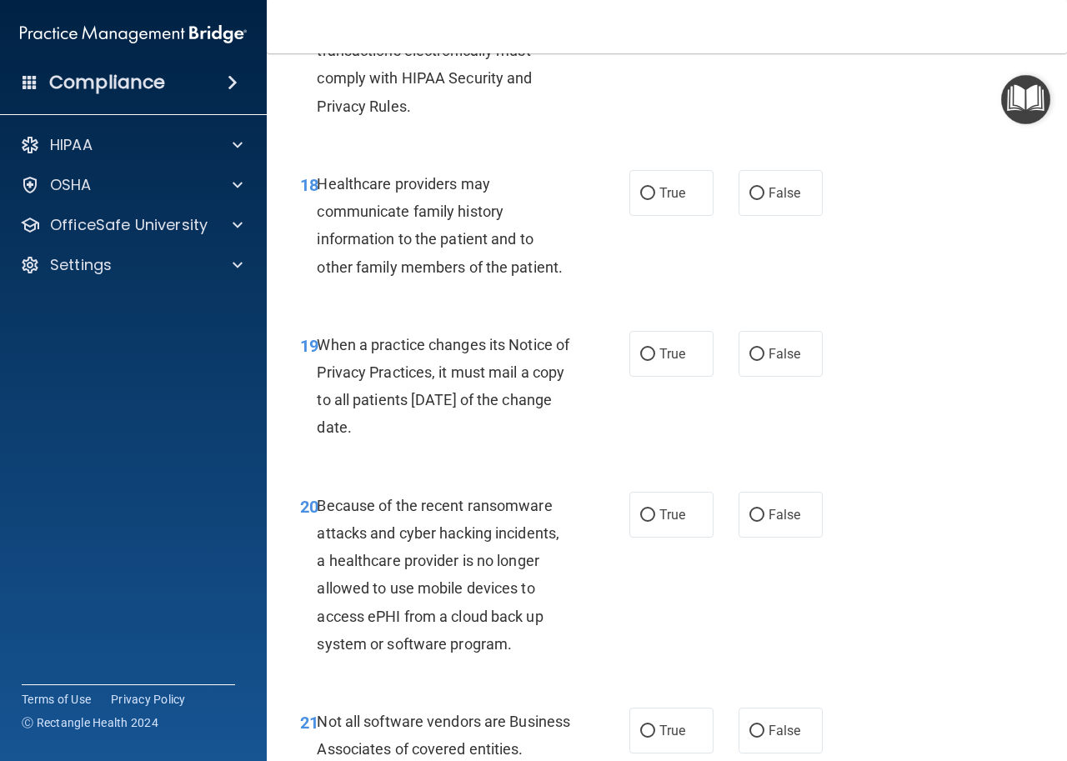
scroll to position [3041, 0]
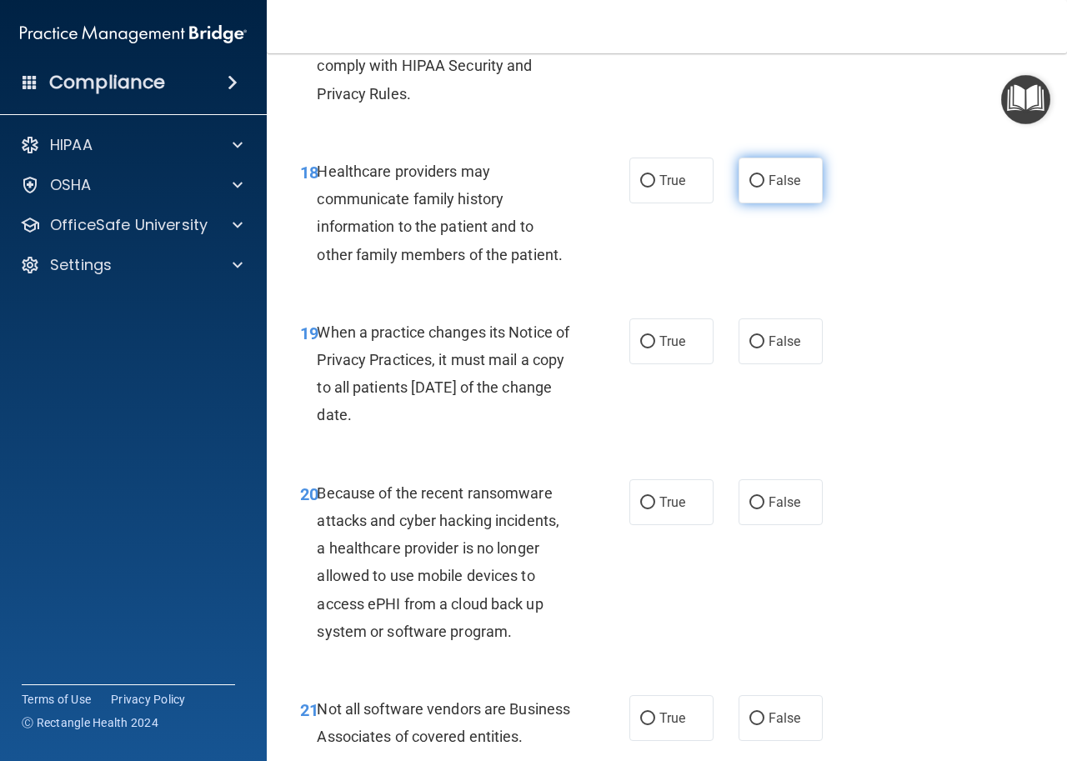
click at [771, 176] on span "False" at bounding box center [785, 181] width 33 height 16
click at [765, 176] on input "False" at bounding box center [757, 181] width 15 height 13
radio input "true"
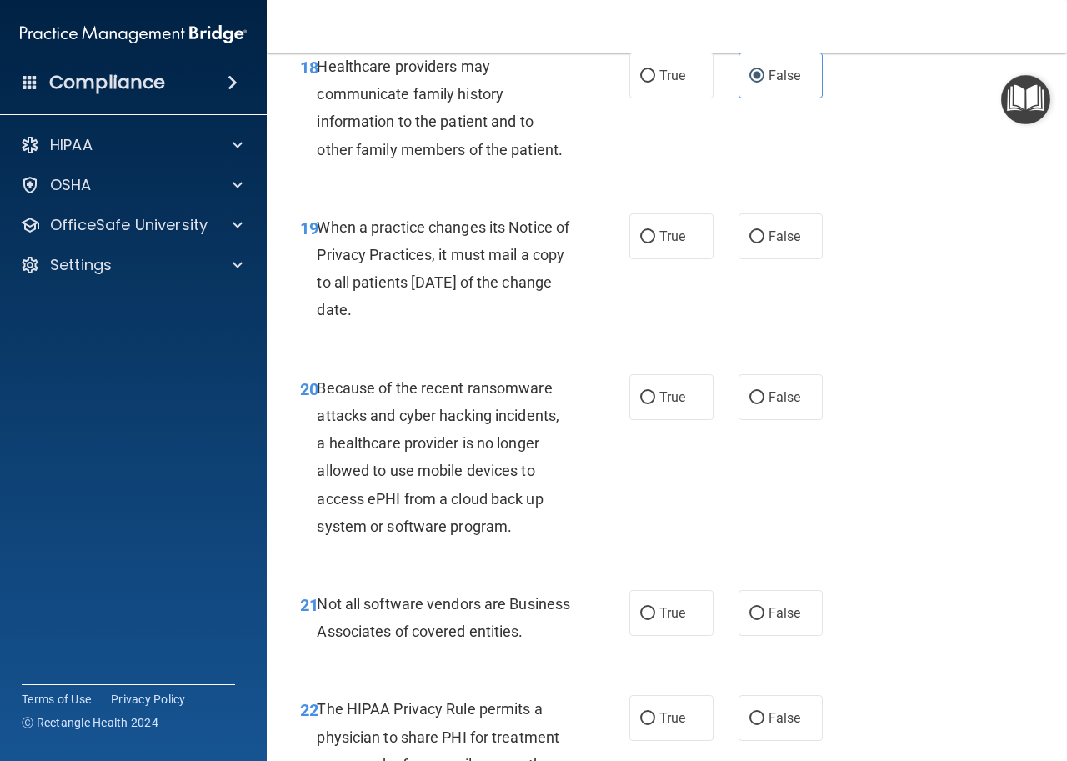
scroll to position [3166, 0]
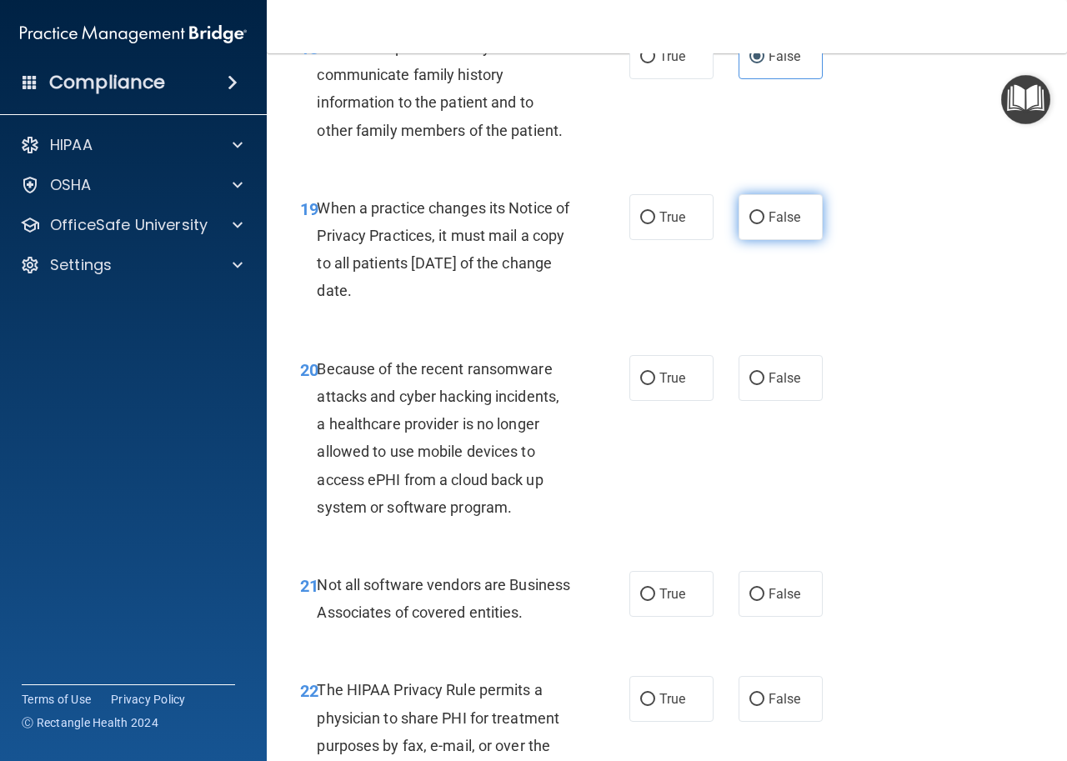
click at [796, 228] on label "False" at bounding box center [781, 217] width 84 height 46
click at [765, 224] on input "False" at bounding box center [757, 218] width 15 height 13
radio input "true"
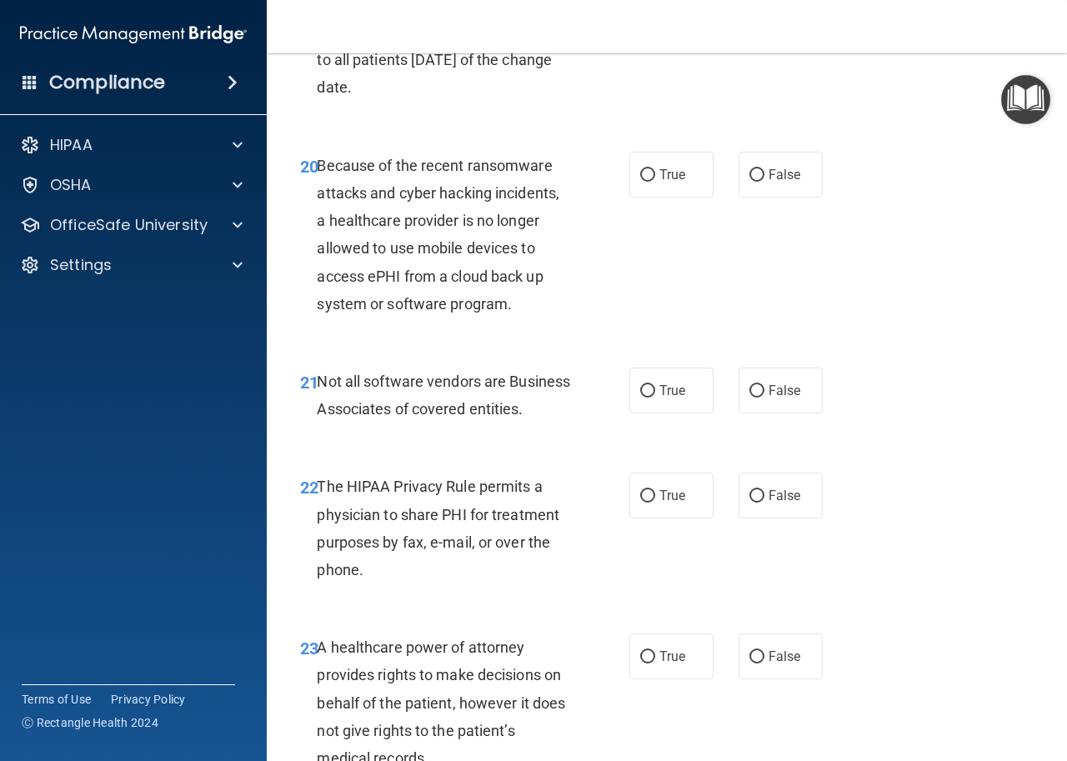
scroll to position [3383, 0]
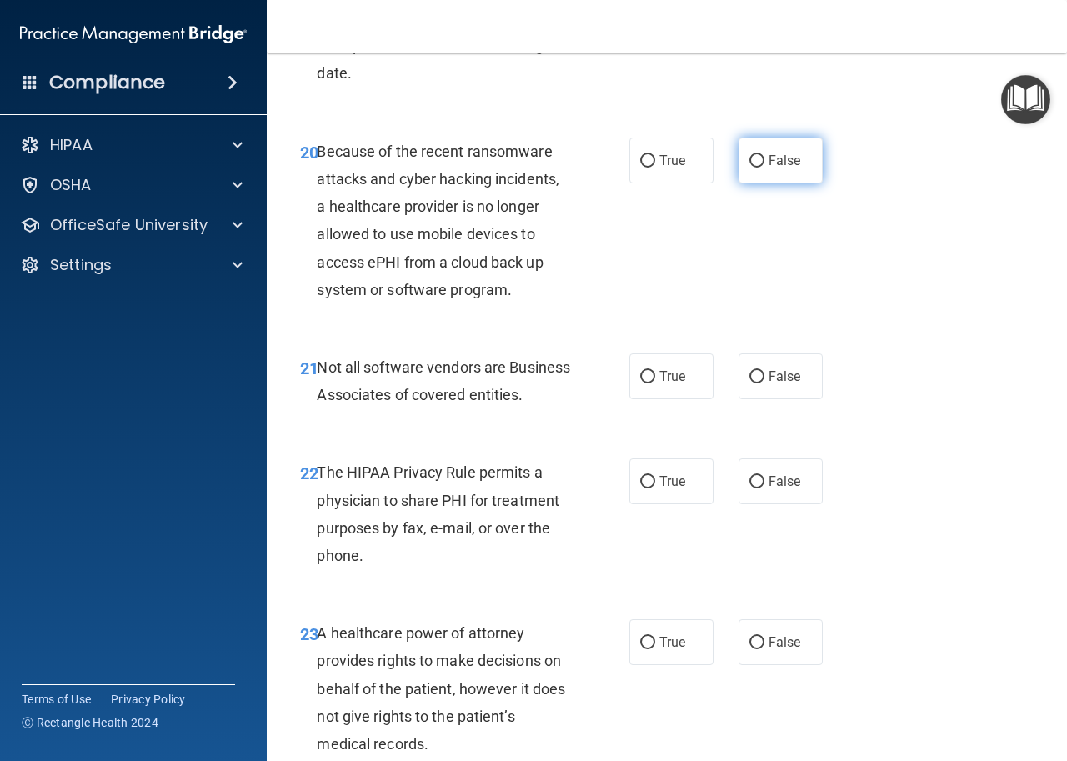
click at [775, 158] on span "False" at bounding box center [785, 161] width 33 height 16
click at [765, 158] on input "False" at bounding box center [757, 161] width 15 height 13
radio input "true"
click at [621, 371] on div "21 Not all software vendors are Business Associates of covered entities." at bounding box center [464, 385] width 379 height 63
click at [630, 372] on label "True" at bounding box center [672, 377] width 84 height 46
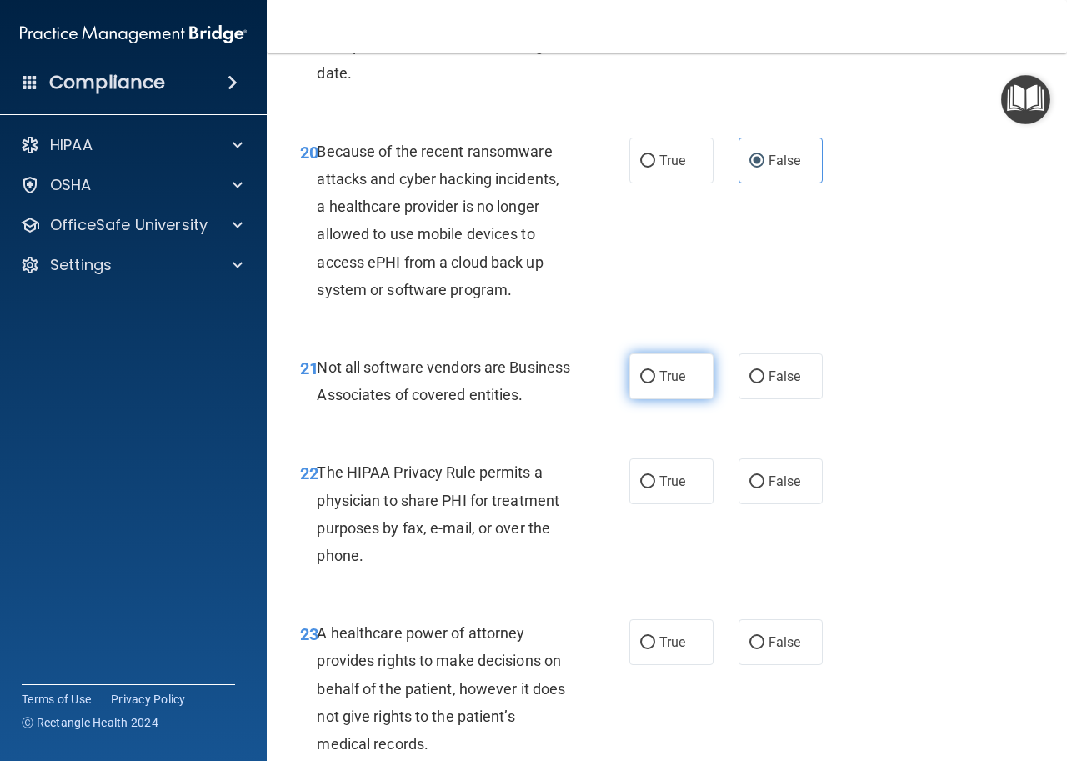
click at [640, 372] on input "True" at bounding box center [647, 377] width 15 height 13
radio input "true"
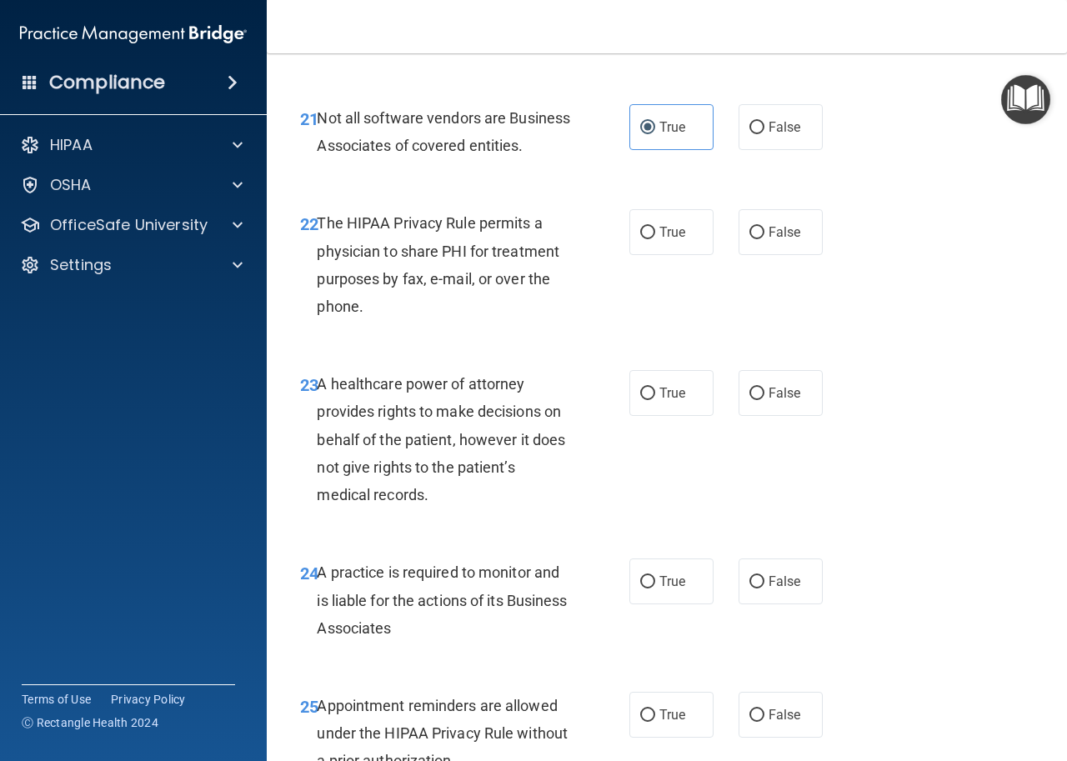
scroll to position [3653, 0]
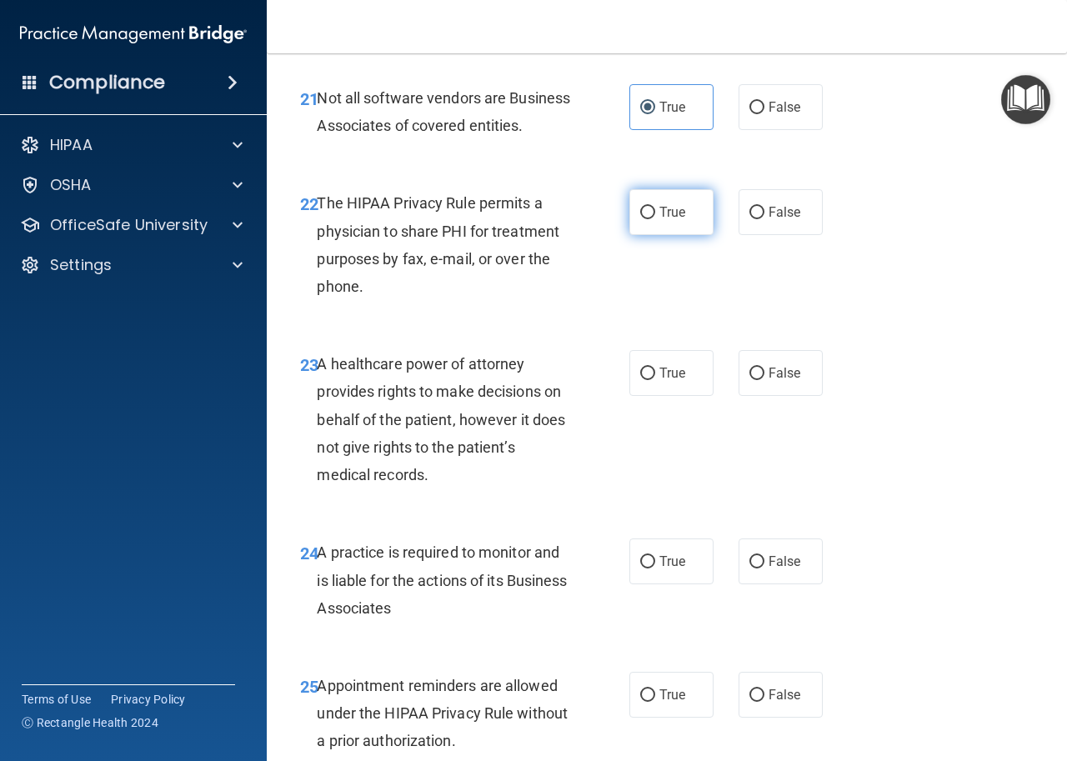
click at [640, 219] on input "True" at bounding box center [647, 213] width 15 height 13
radio input "true"
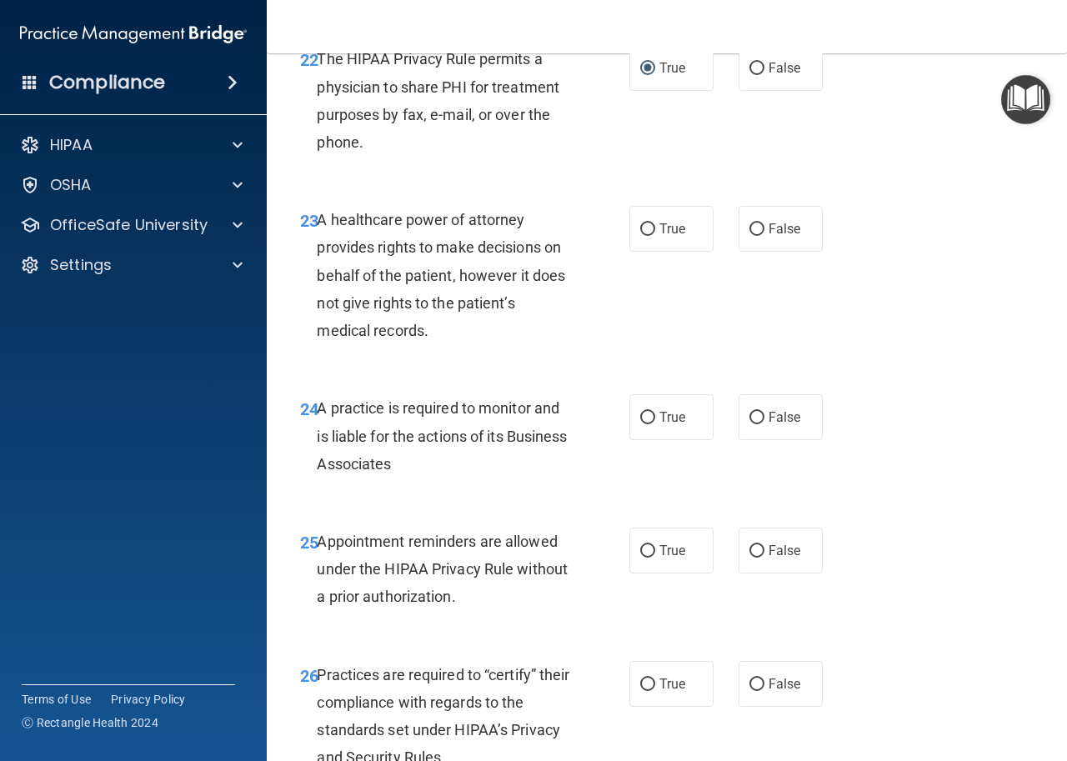
scroll to position [3856, 0]
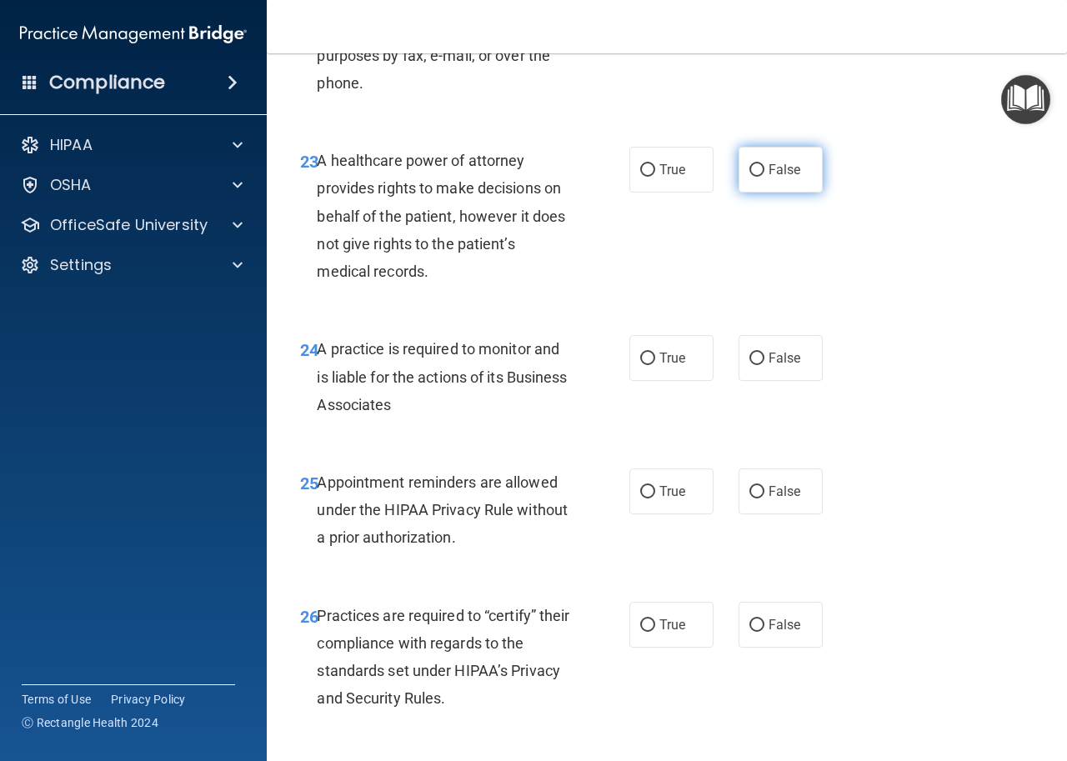
click at [796, 193] on label "False" at bounding box center [781, 170] width 84 height 46
click at [765, 177] on input "False" at bounding box center [757, 170] width 15 height 13
radio input "true"
click at [769, 366] on span "False" at bounding box center [785, 358] width 33 height 16
click at [765, 365] on input "False" at bounding box center [757, 359] width 15 height 13
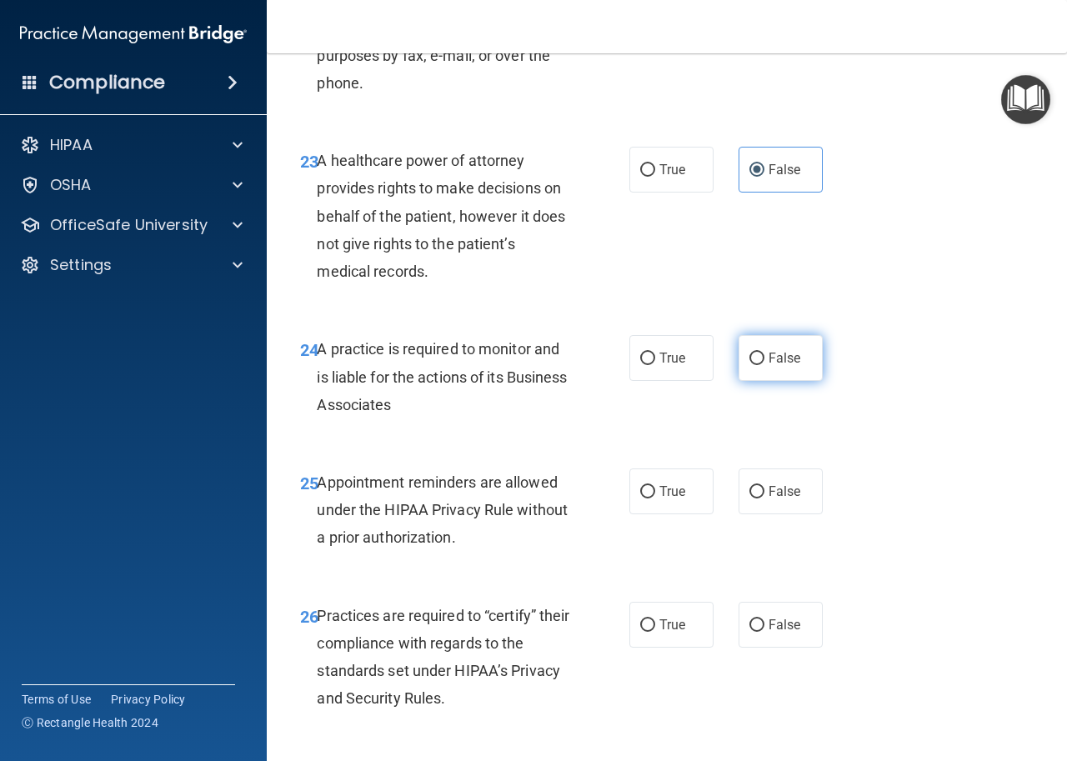
radio input "true"
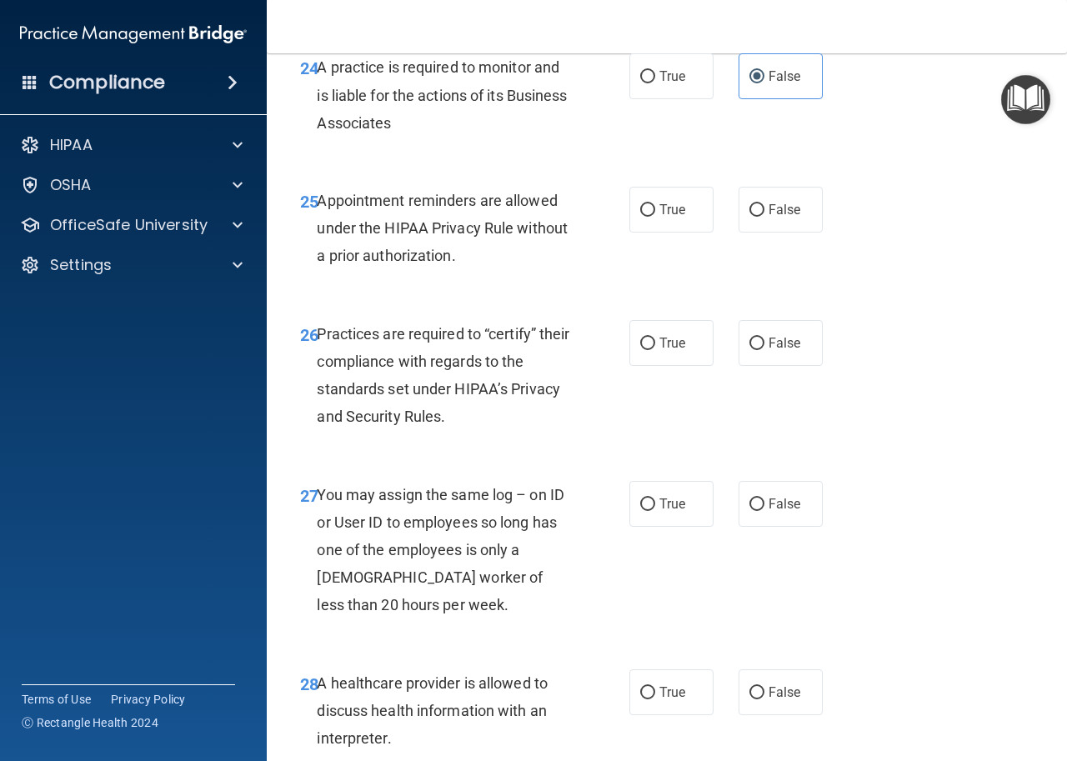
scroll to position [4158, 0]
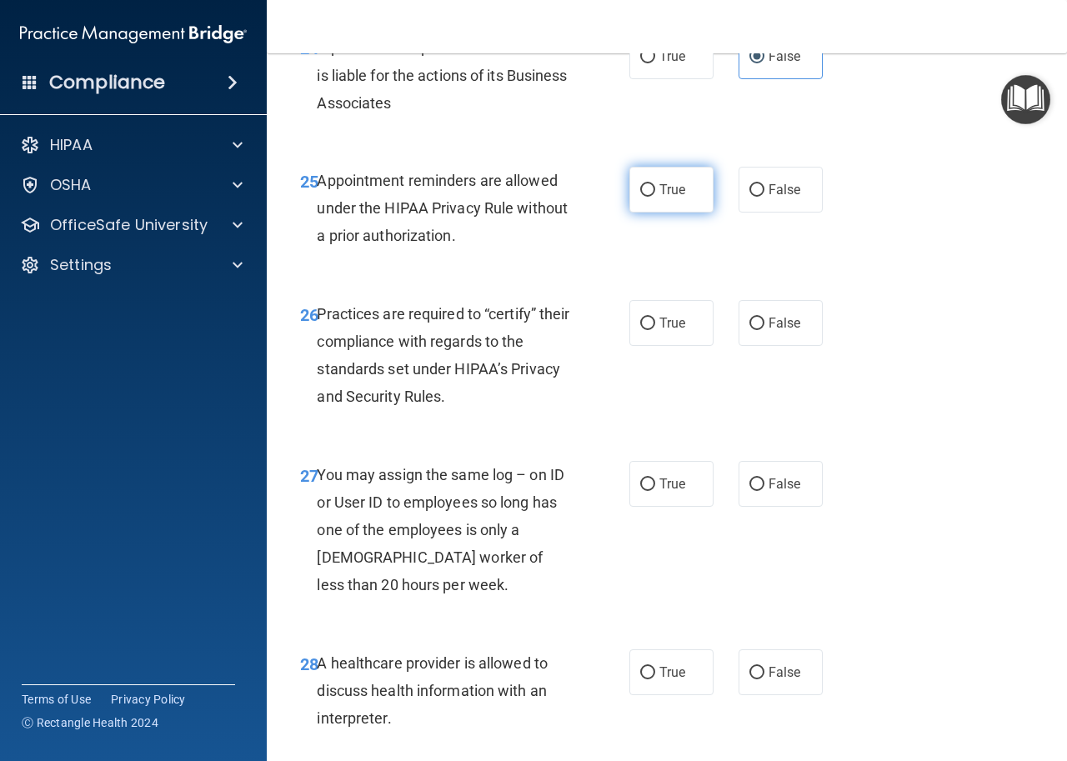
click at [664, 198] on span "True" at bounding box center [673, 190] width 26 height 16
click at [655, 197] on input "True" at bounding box center [647, 190] width 15 height 13
radio input "true"
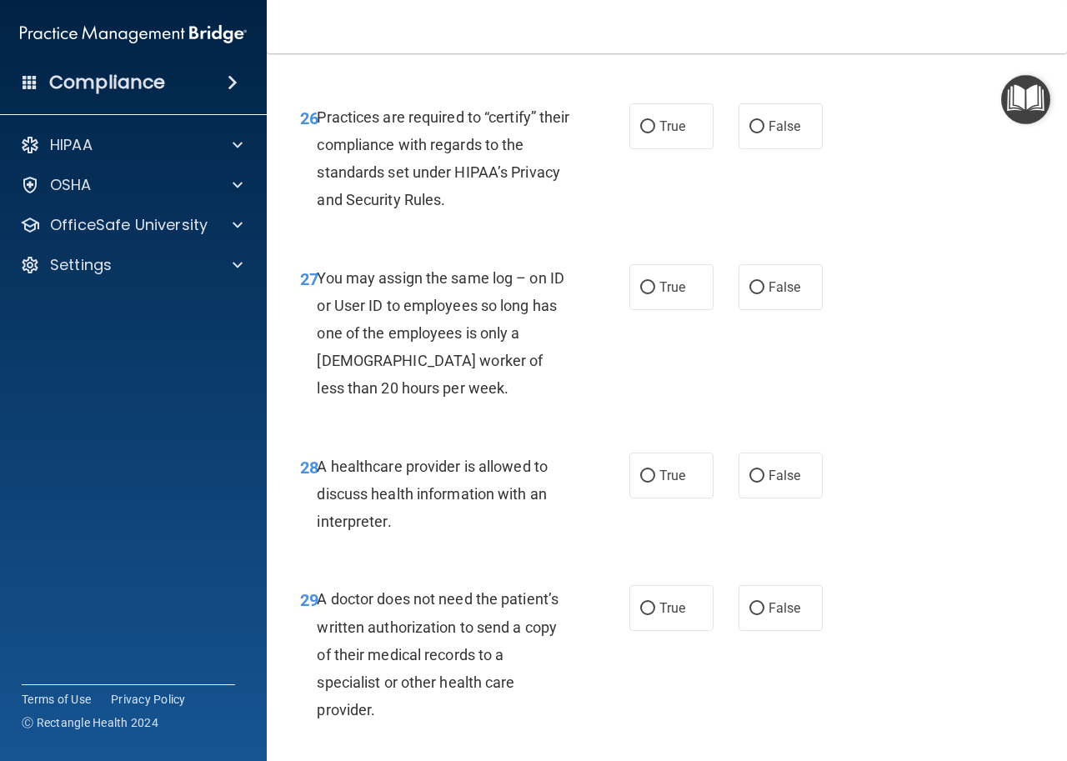
scroll to position [4381, 0]
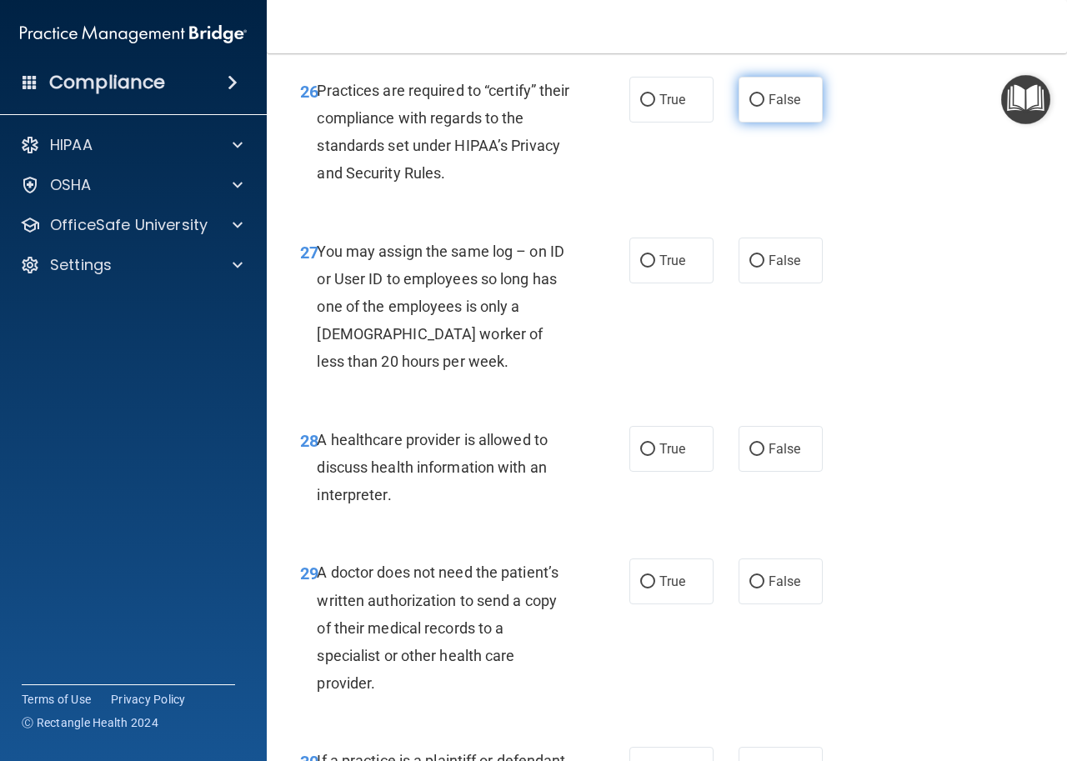
click at [769, 108] on span "False" at bounding box center [785, 100] width 33 height 16
click at [764, 107] on input "False" at bounding box center [757, 100] width 15 height 13
radio input "true"
click at [769, 269] on span "False" at bounding box center [785, 261] width 33 height 16
click at [763, 268] on input "False" at bounding box center [757, 261] width 15 height 13
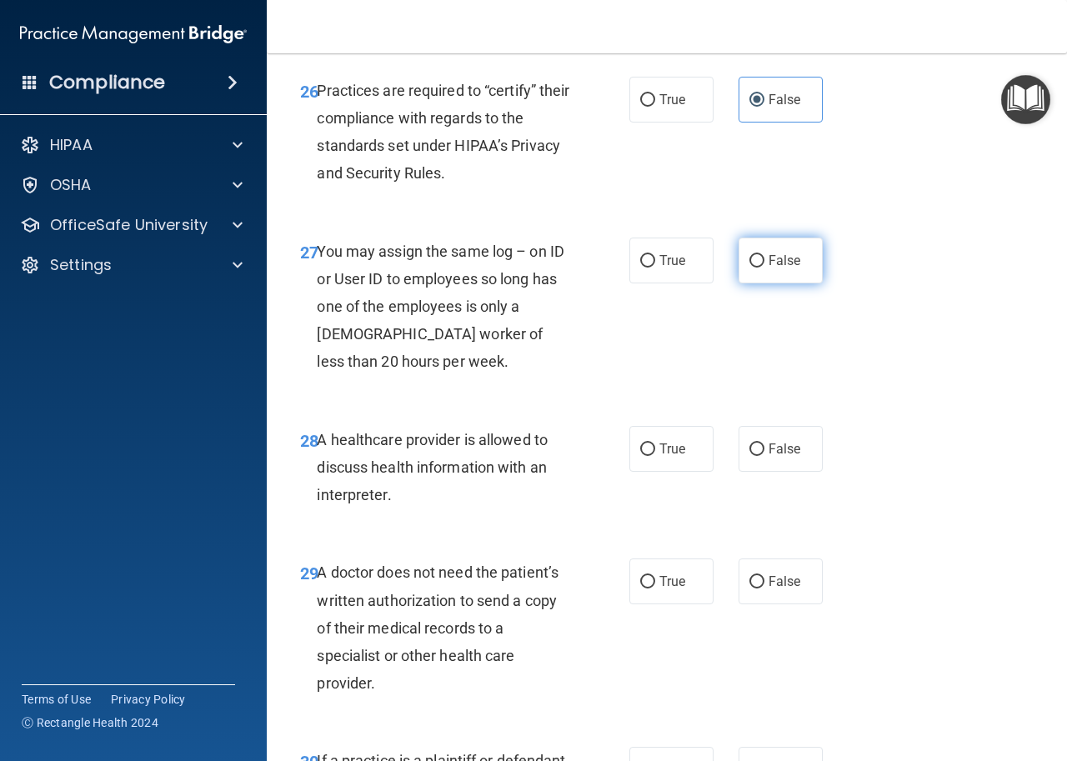
radio input "true"
click at [645, 472] on label "True" at bounding box center [672, 449] width 84 height 46
click at [645, 456] on input "True" at bounding box center [647, 450] width 15 height 13
radio input "true"
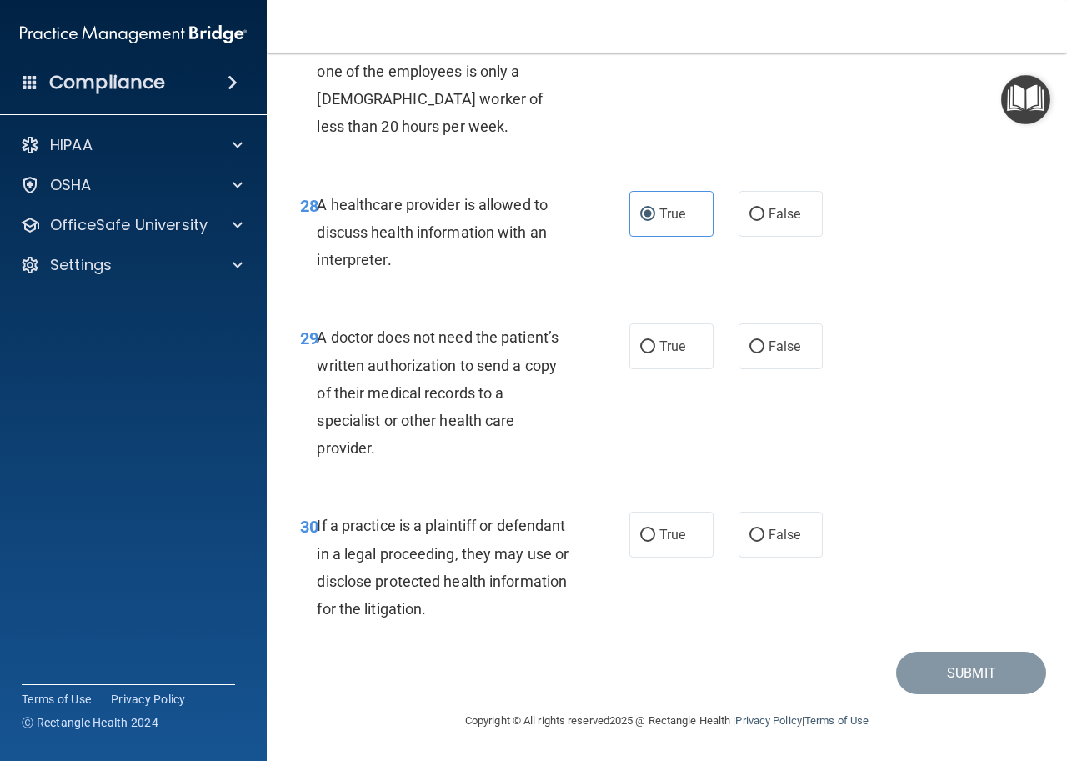
scroll to position [4644, 0]
click at [670, 355] on label "True" at bounding box center [672, 347] width 84 height 46
click at [655, 354] on input "True" at bounding box center [647, 347] width 15 height 13
radio input "true"
click at [660, 530] on span "True" at bounding box center [673, 535] width 26 height 16
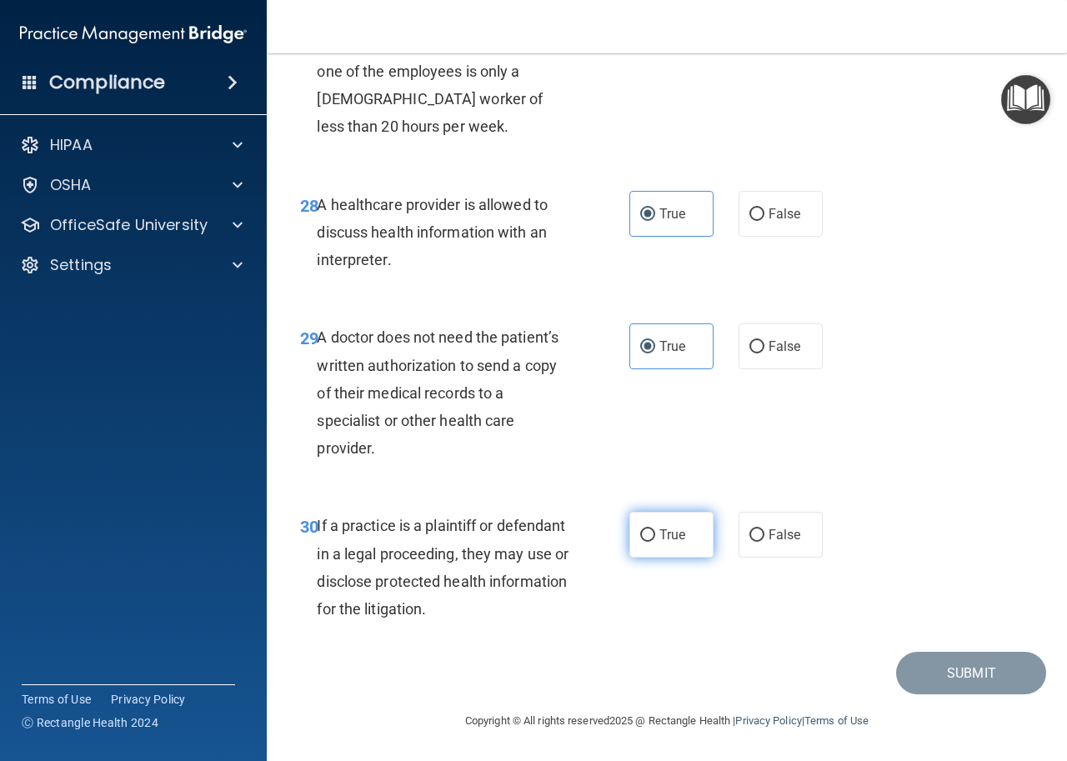
click at [655, 530] on input "True" at bounding box center [647, 536] width 15 height 13
radio input "true"
click at [975, 667] on button "Submit" at bounding box center [971, 673] width 150 height 43
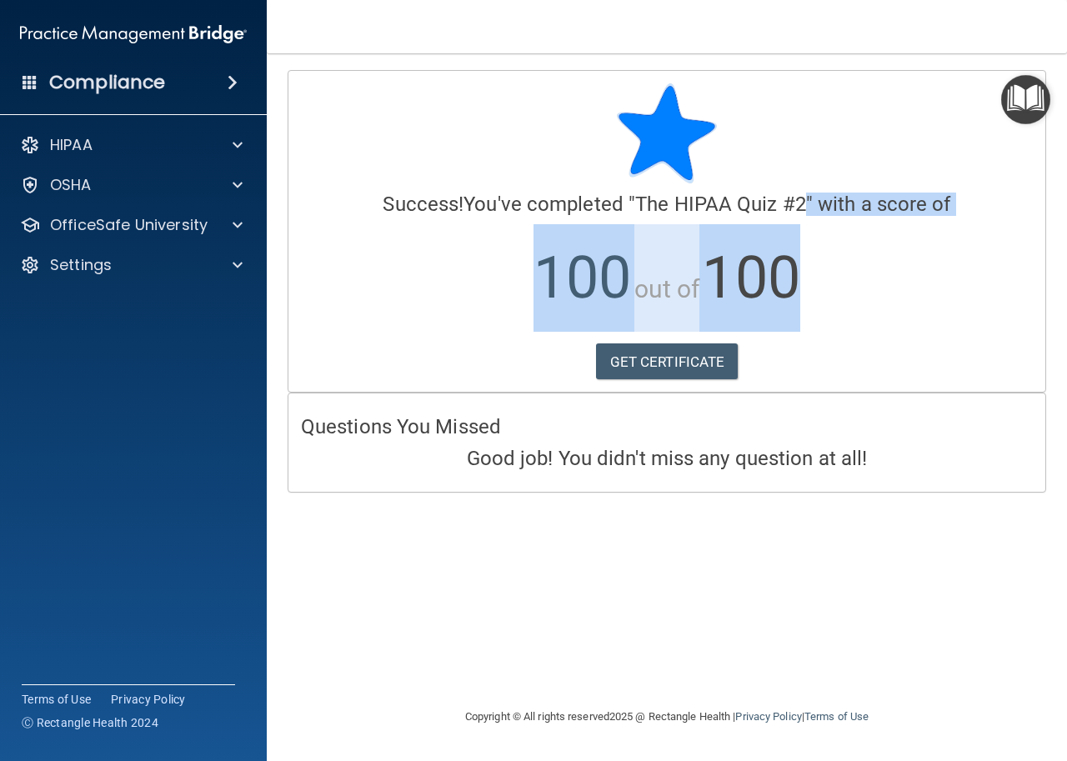
drag, startPoint x: 1067, startPoint y: 300, endPoint x: 1067, endPoint y: 197, distance: 103.4
click at [1067, 197] on main "Calculating your score.... Success! You've completed " The HIPAA Quiz #2 " with…" at bounding box center [667, 407] width 801 height 708
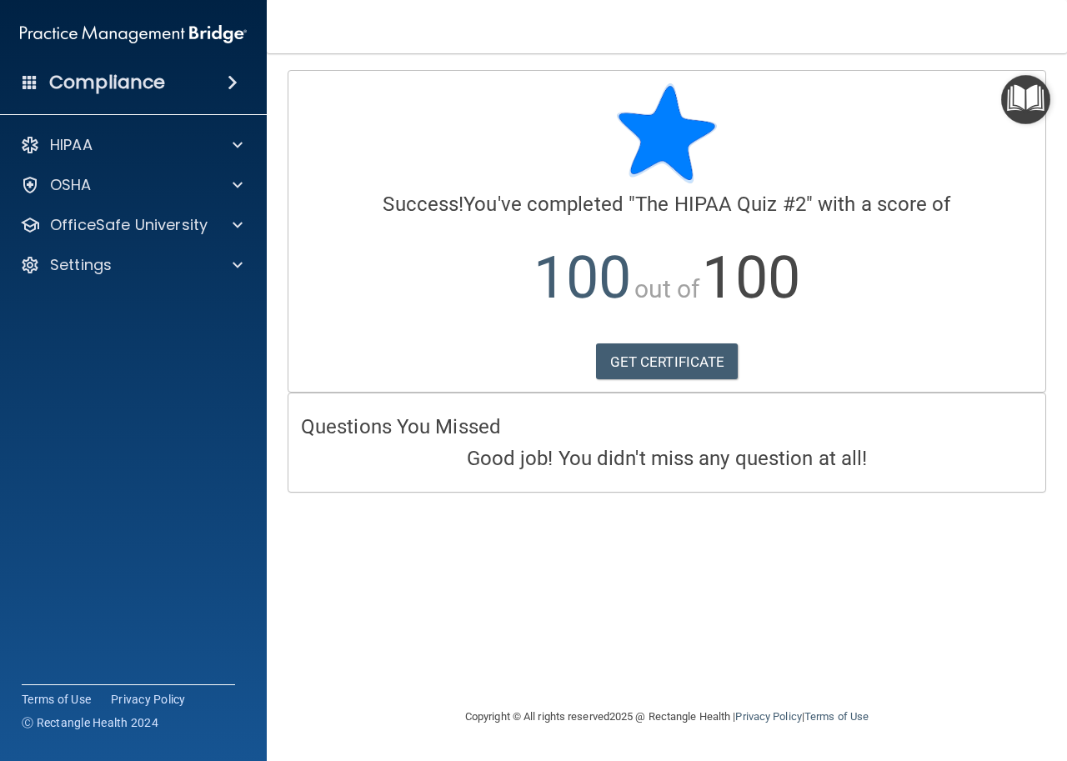
click at [760, 543] on div "Calculating your score.... Success! You've completed " The HIPAA Quiz #2 " with…" at bounding box center [667, 380] width 734 height 620
click at [235, 218] on span at bounding box center [238, 225] width 10 height 20
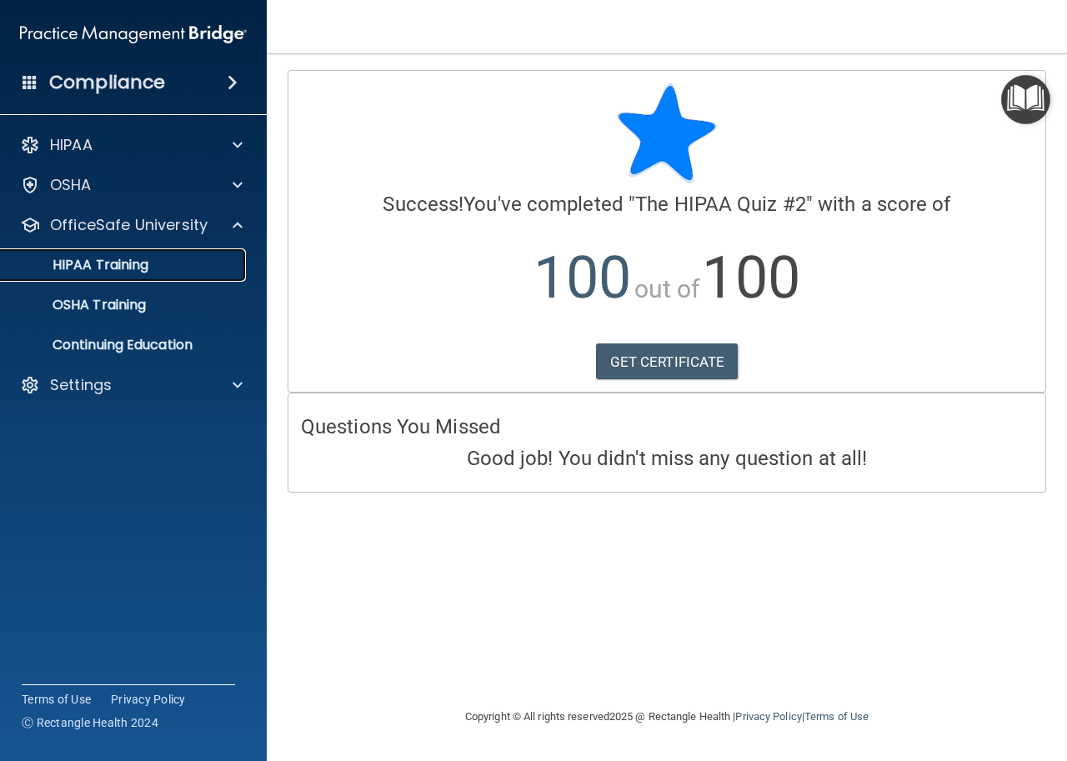
click at [118, 260] on p "HIPAA Training" at bounding box center [80, 265] width 138 height 17
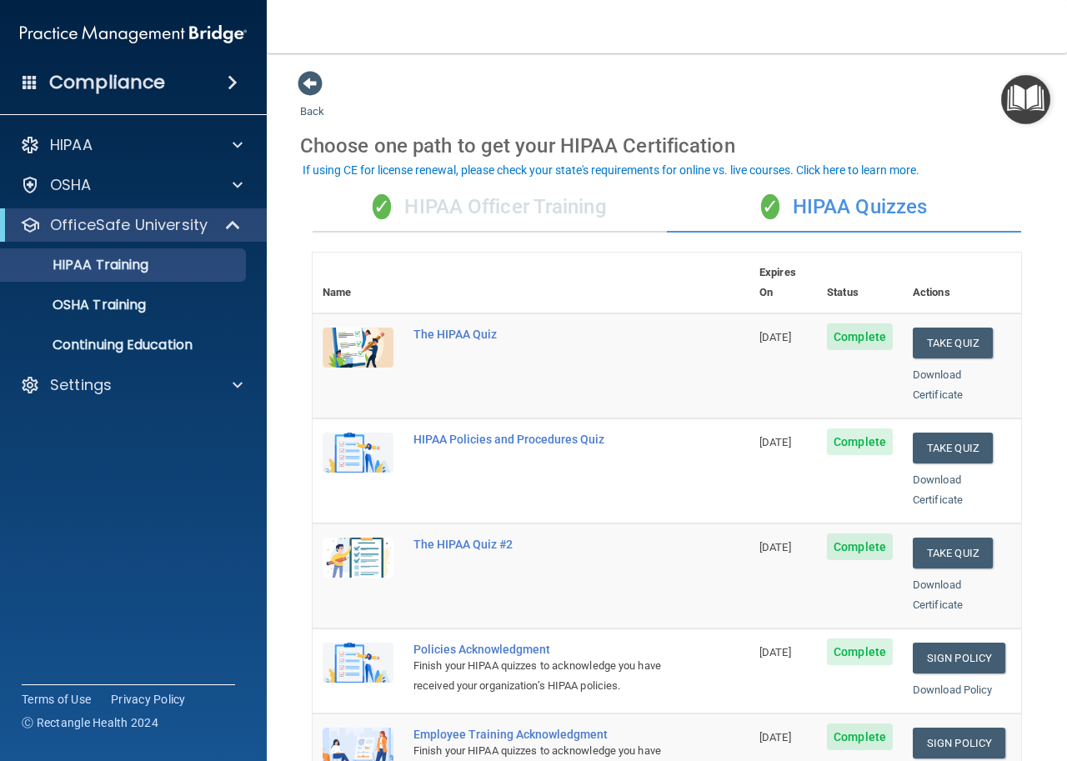
click at [520, 205] on div "✓ HIPAA Officer Training" at bounding box center [490, 208] width 354 height 50
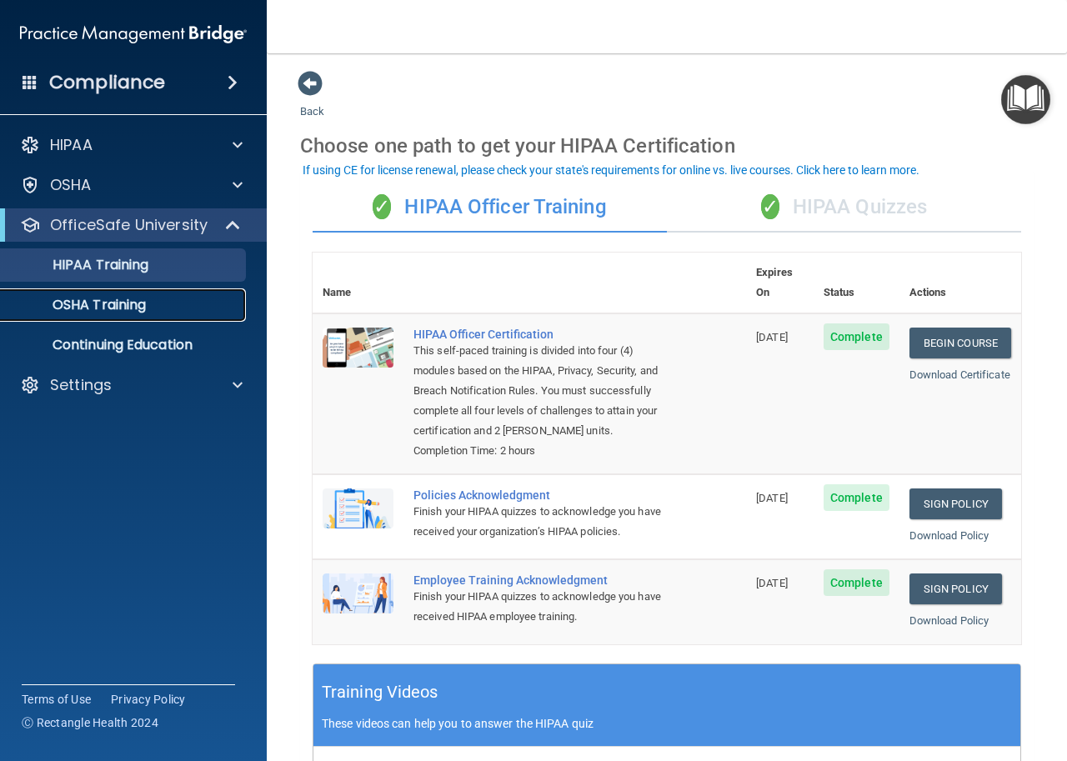
click at [105, 304] on p "OSHA Training" at bounding box center [78, 305] width 135 height 17
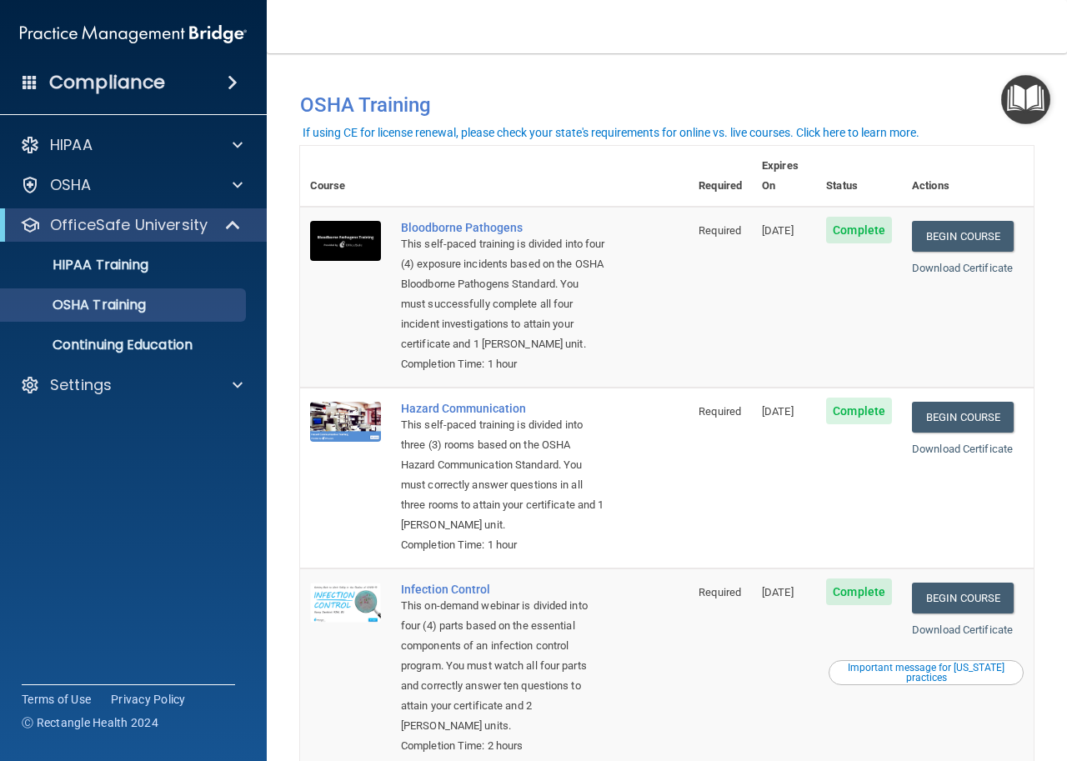
drag, startPoint x: 705, startPoint y: 171, endPoint x: 716, endPoint y: 174, distance: 11.3
click at [716, 174] on th "Required" at bounding box center [720, 176] width 63 height 61
click at [835, 178] on th "Status" at bounding box center [859, 176] width 86 height 61
click at [230, 396] on div "Settings" at bounding box center [134, 385] width 268 height 33
click at [236, 382] on span at bounding box center [238, 385] width 10 height 20
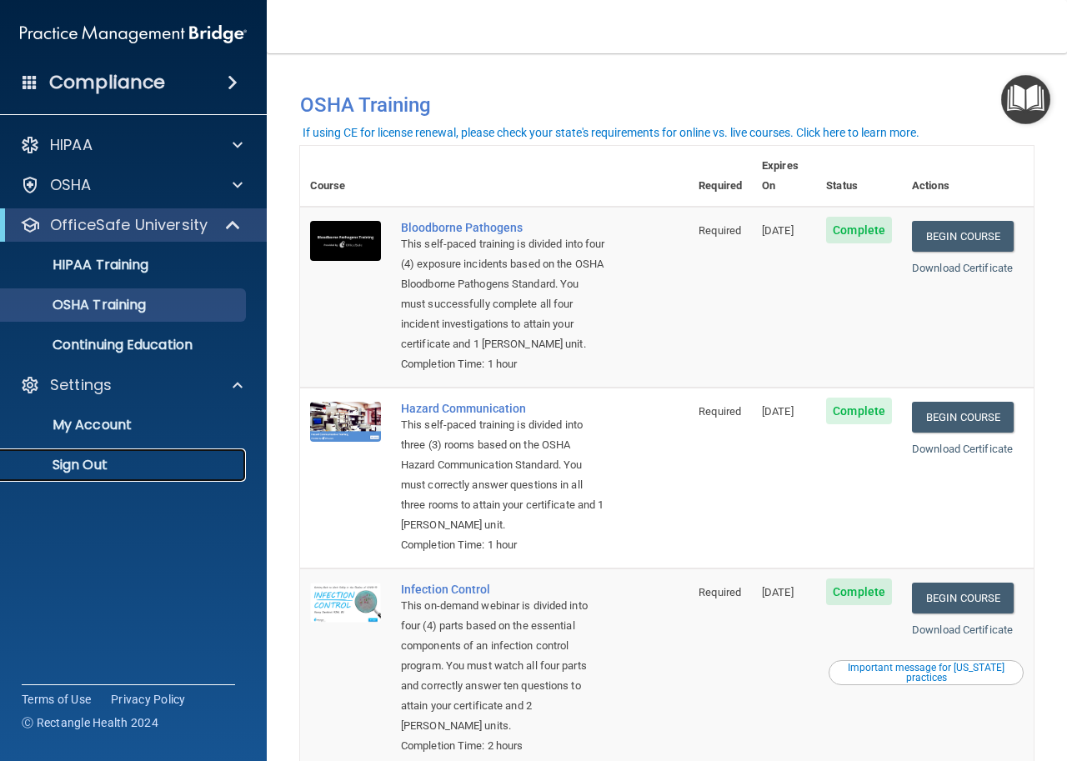
click at [96, 472] on p "Sign Out" at bounding box center [125, 465] width 228 height 17
